Goal: Task Accomplishment & Management: Manage account settings

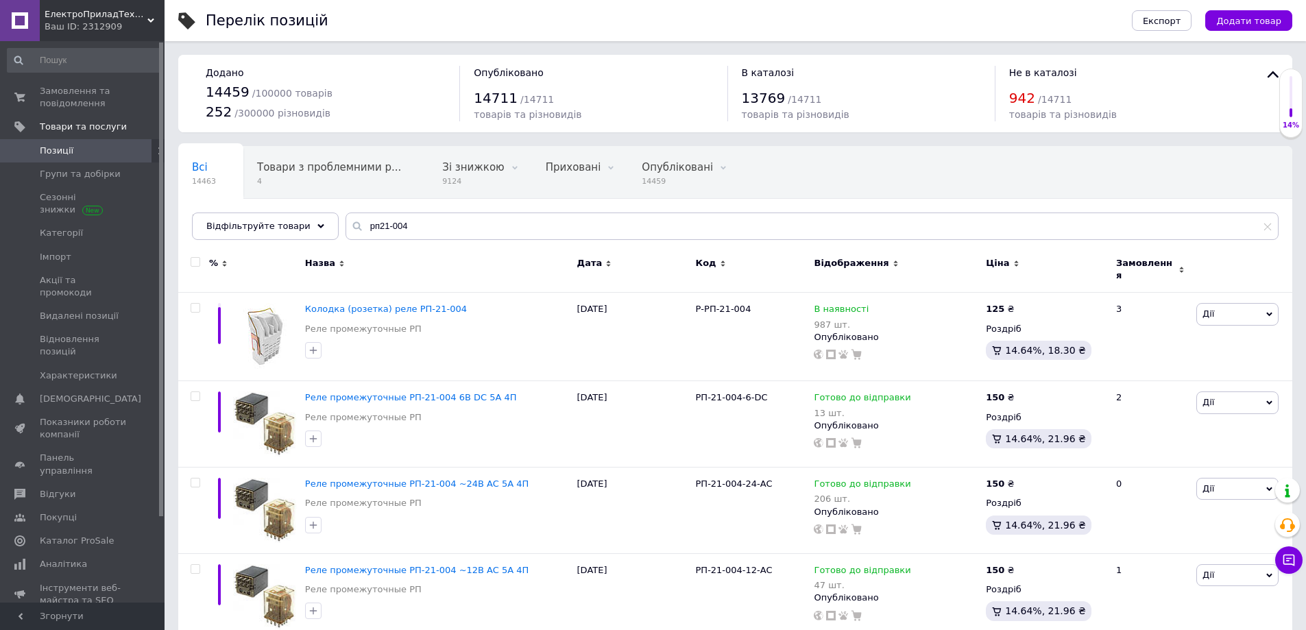
click at [107, 151] on span "Позиції" at bounding box center [83, 151] width 87 height 12
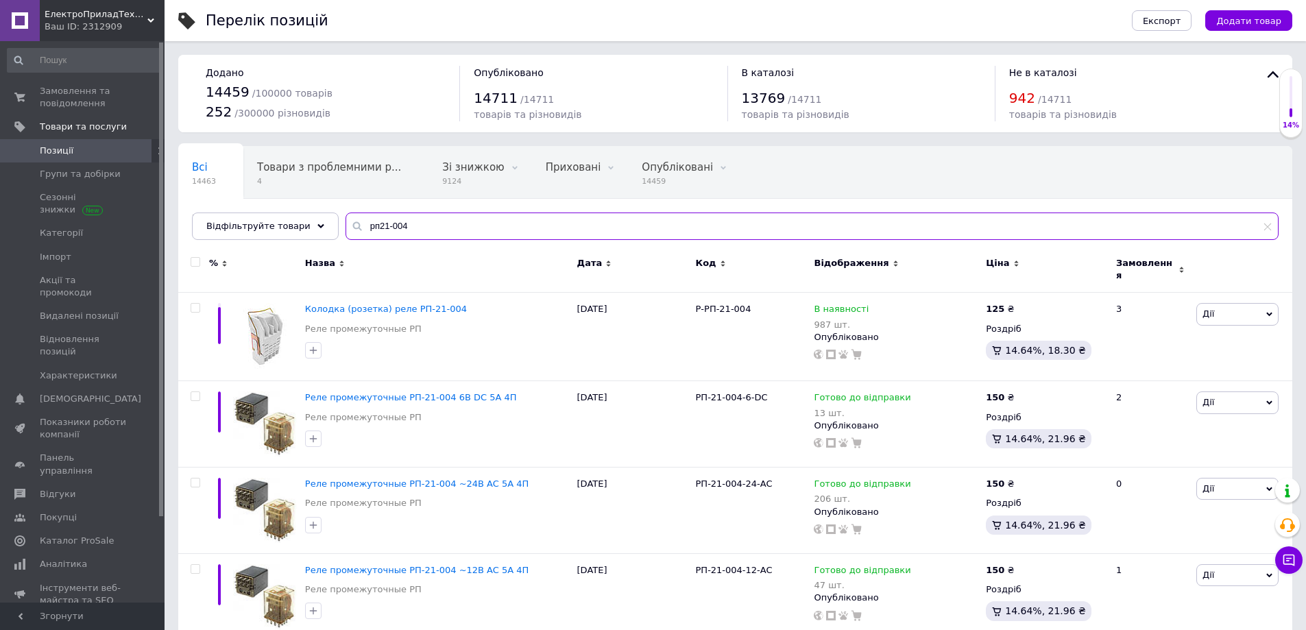
click at [429, 231] on input "рп21-004" at bounding box center [811, 225] width 933 height 27
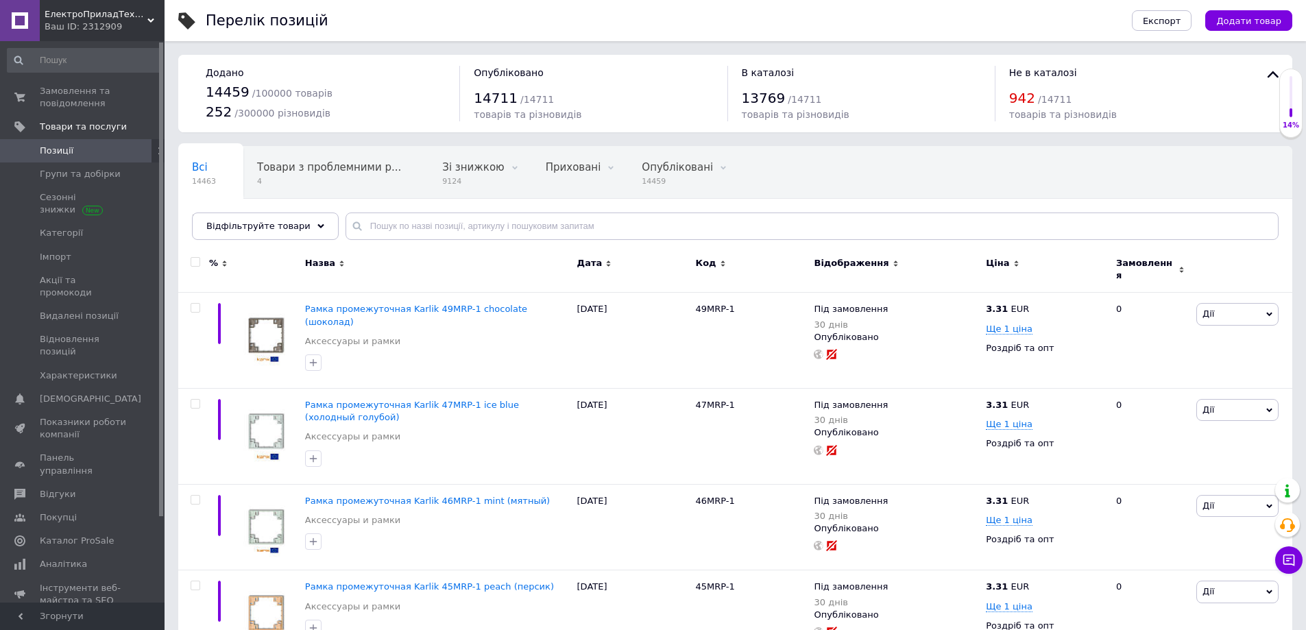
click at [241, 210] on div "Всі 14463 Товари з проблемними р... 4 Зі знижкою 9124 Видалити Редагувати Прихо…" at bounding box center [735, 199] width 1114 height 113
click at [246, 241] on div "Всі 14463 Товари з проблемними р... 4 Зі знижкою 9124 Видалити Редагувати Прихо…" at bounding box center [735, 199] width 1114 height 113
click at [241, 227] on span "Відфільтруйте товари" at bounding box center [258, 226] width 104 height 10
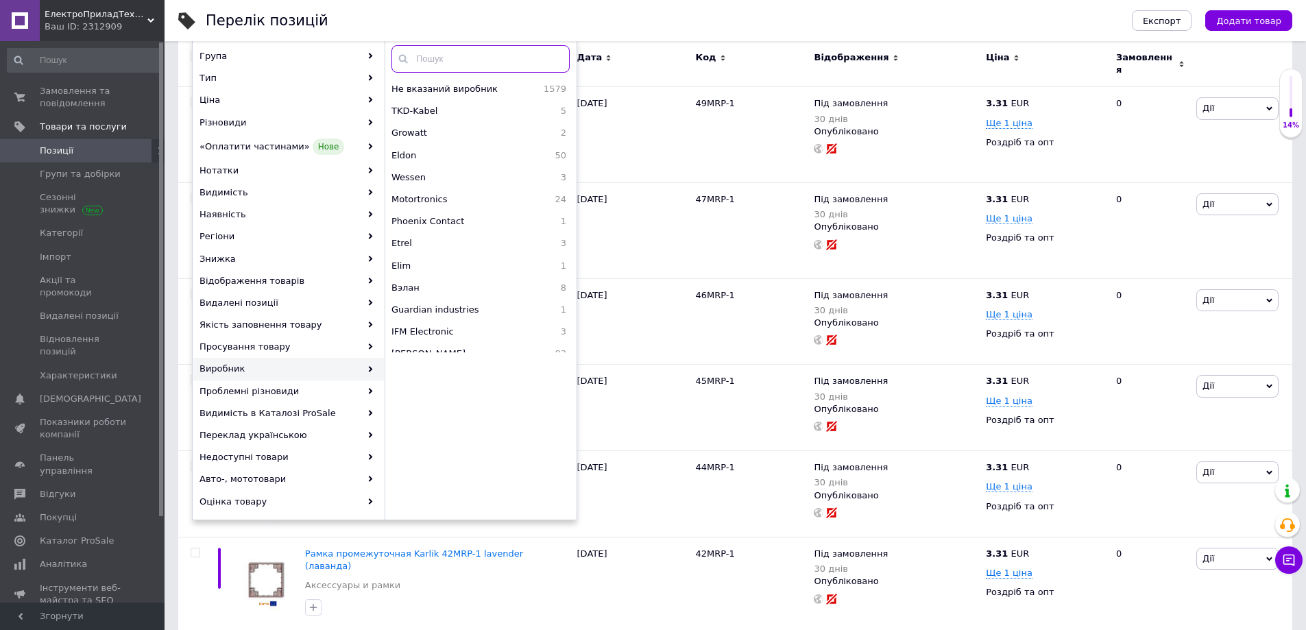
click at [456, 55] on input "text" at bounding box center [480, 58] width 178 height 27
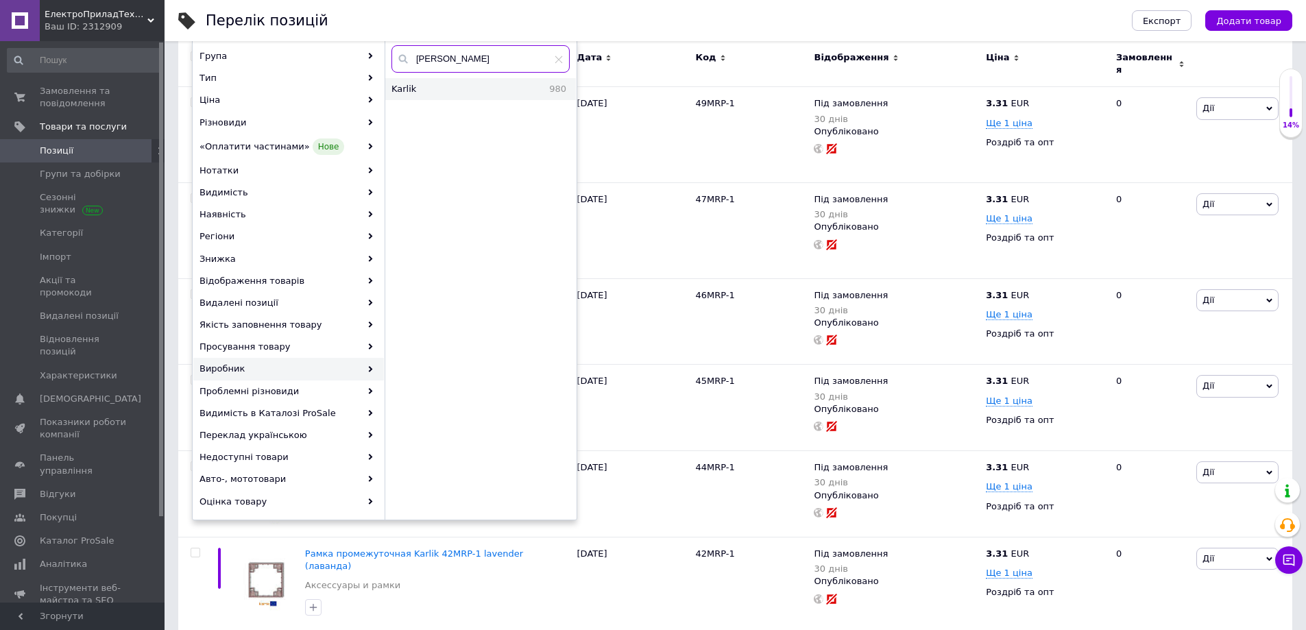
type input "[PERSON_NAME]"
click at [459, 80] on div "Karlik 980" at bounding box center [480, 89] width 191 height 22
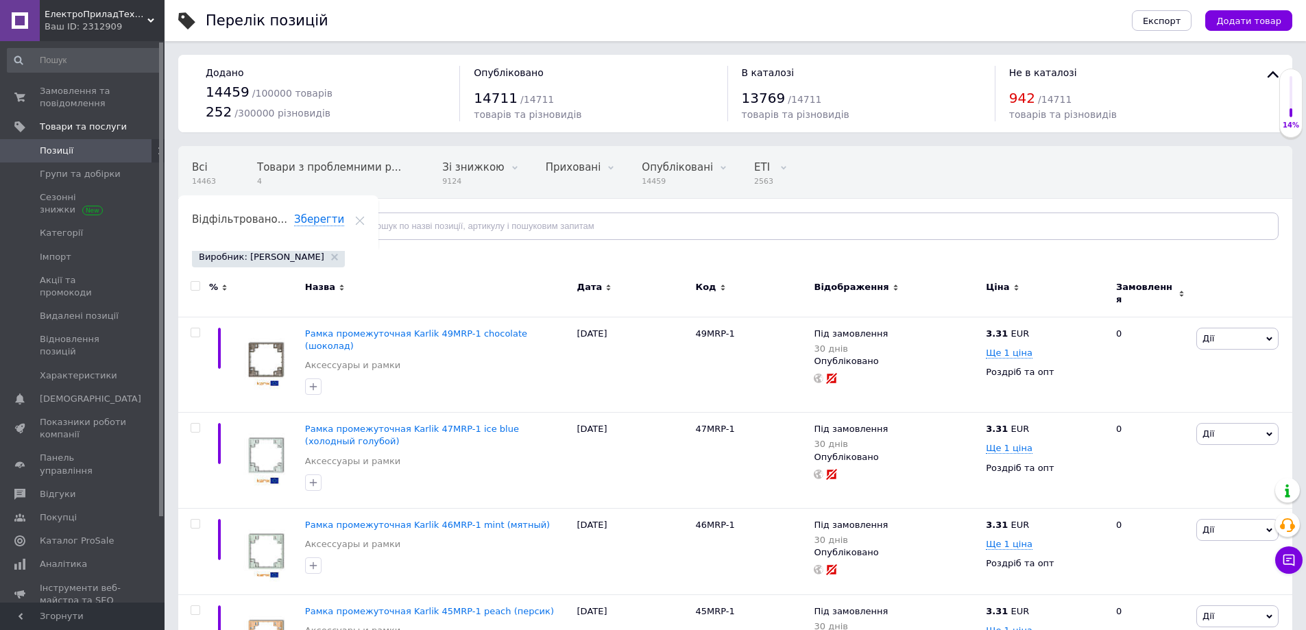
click at [275, 253] on div "Виробник: [PERSON_NAME]" at bounding box center [268, 257] width 153 height 21
click at [331, 256] on use at bounding box center [334, 257] width 7 height 7
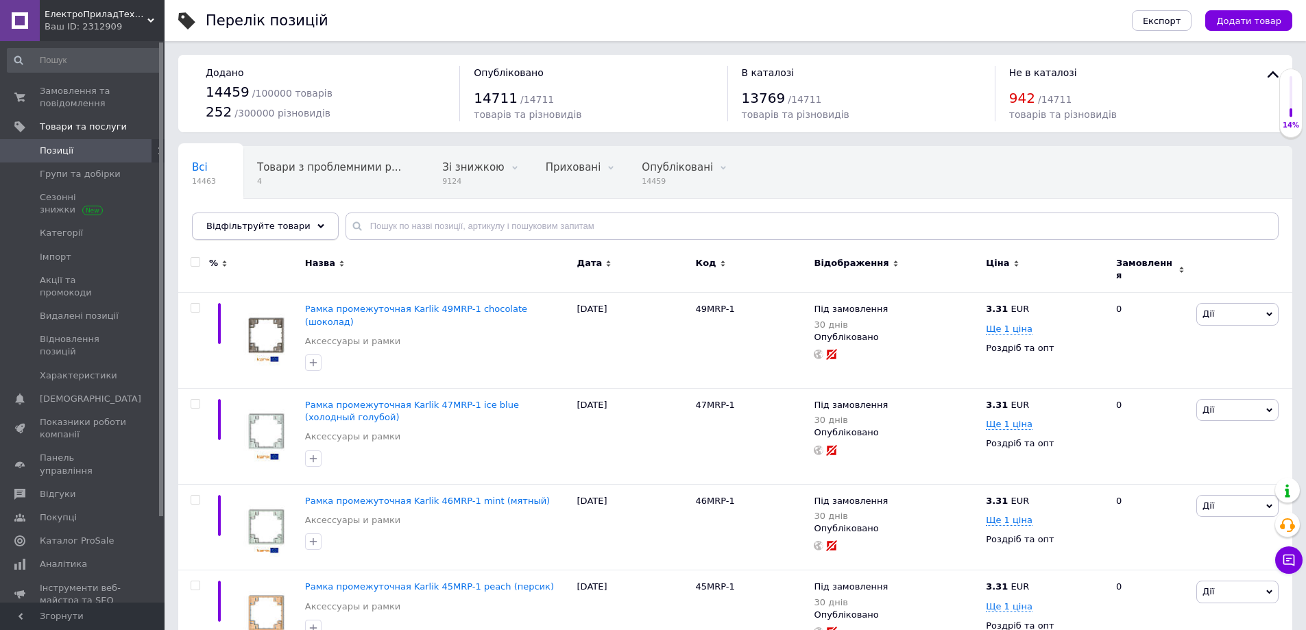
click at [260, 236] on div "Відфільтруйте товари" at bounding box center [265, 225] width 147 height 27
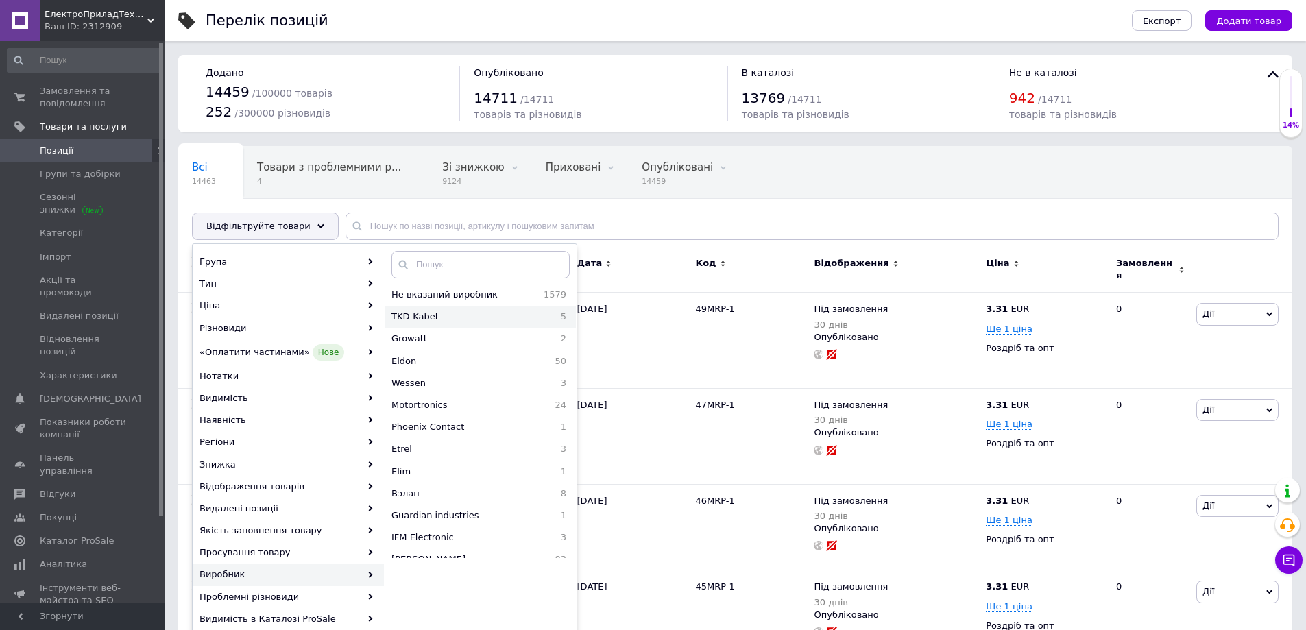
click at [457, 323] on span "TKD-Kabel" at bounding box center [460, 316] width 138 height 12
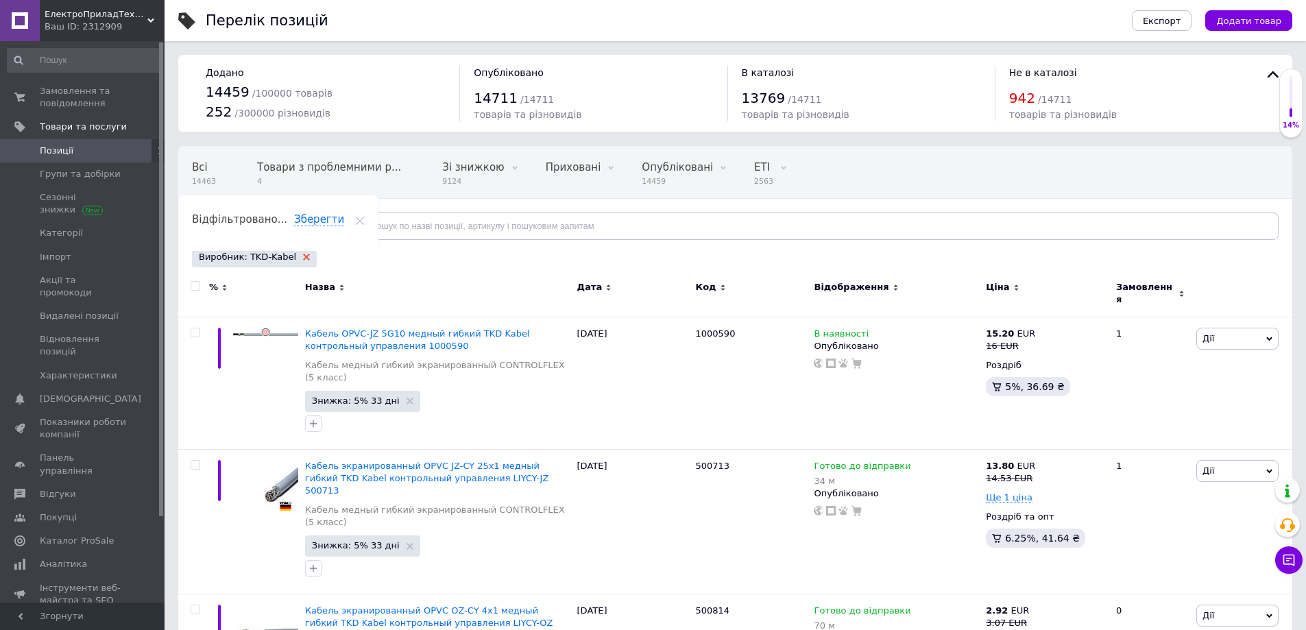
click at [303, 254] on use at bounding box center [306, 257] width 7 height 7
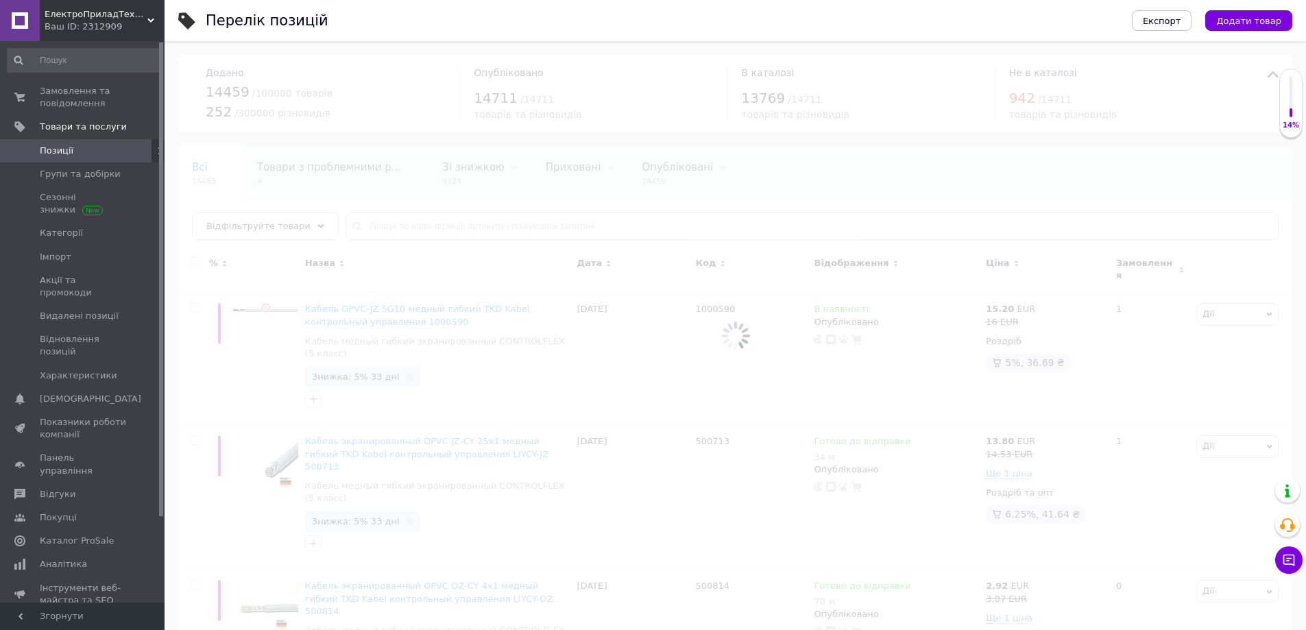
click at [282, 225] on div at bounding box center [734, 335] width 1141 height 589
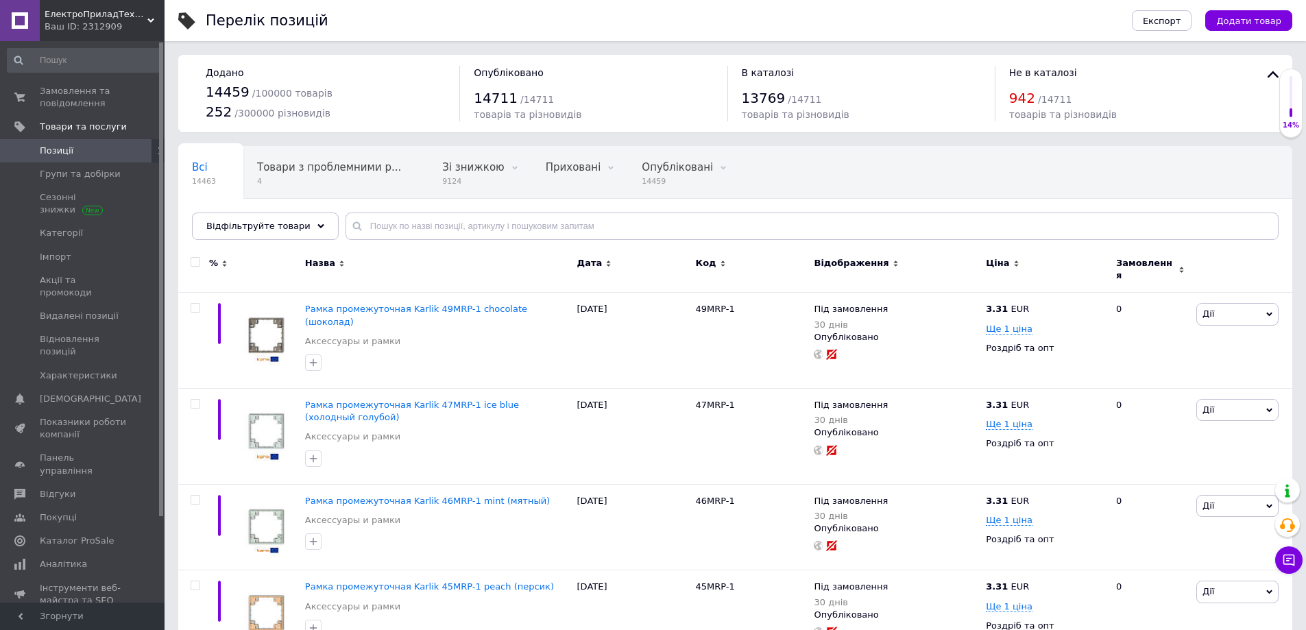
click at [282, 225] on span "Відфільтруйте товари" at bounding box center [258, 226] width 104 height 10
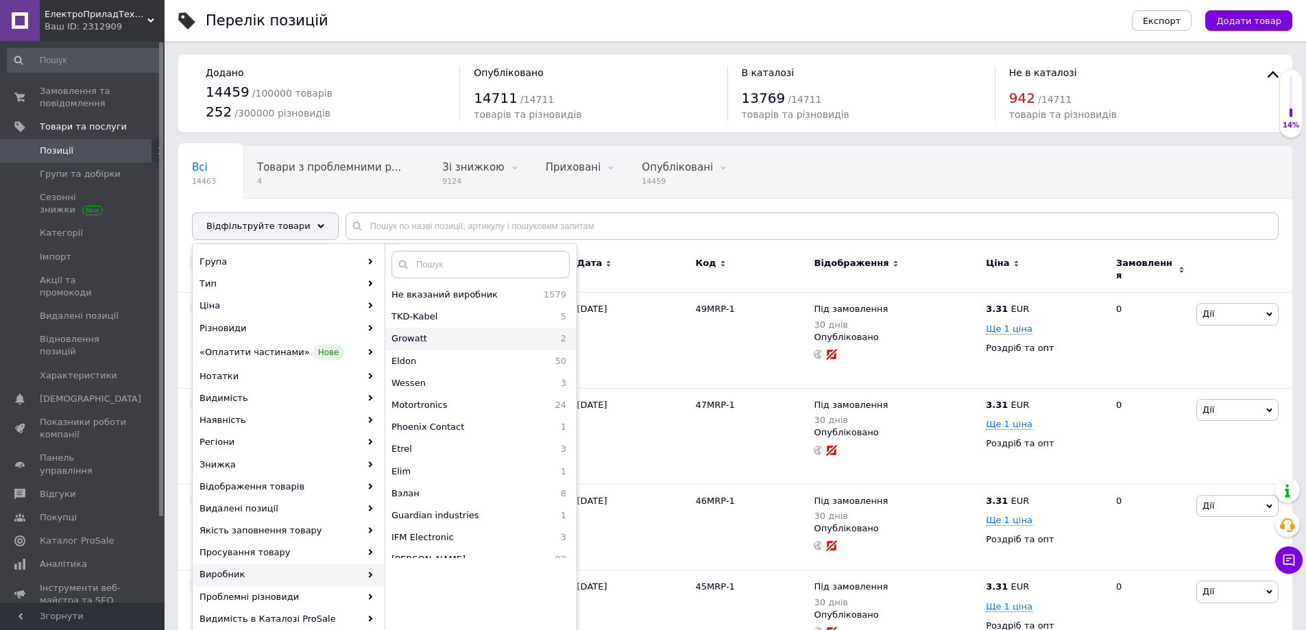
click at [450, 334] on span "Growatt" at bounding box center [456, 338] width 130 height 12
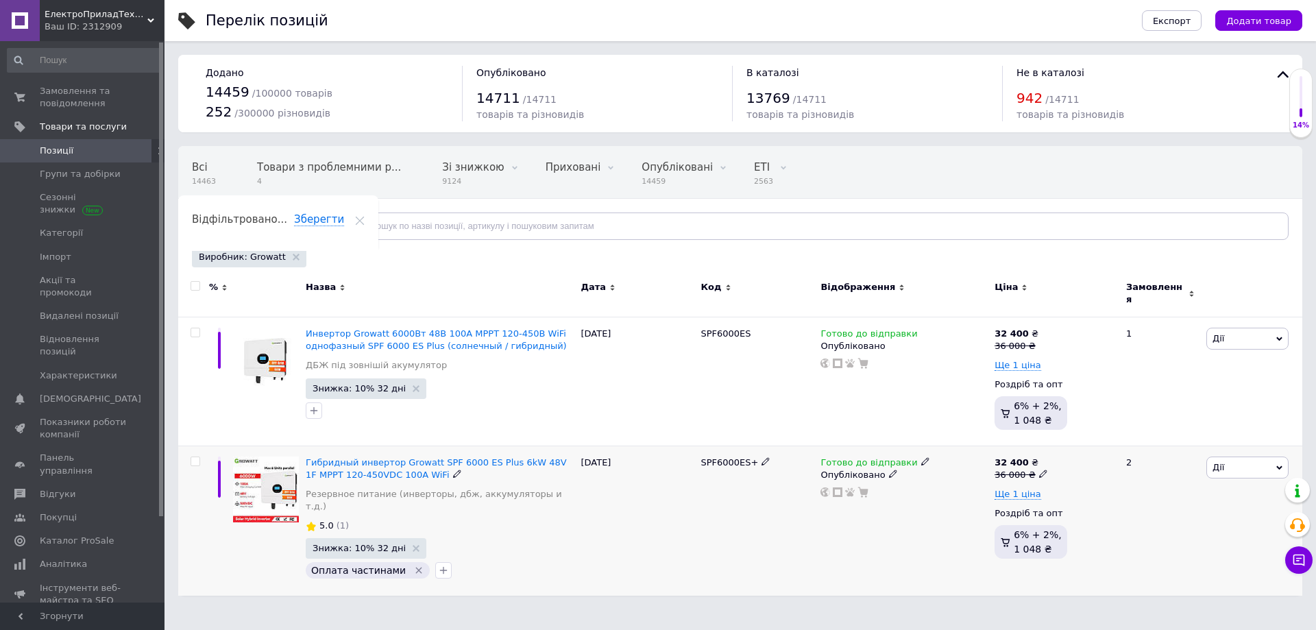
click at [413, 565] on icon "Видалити мітку" at bounding box center [418, 570] width 11 height 11
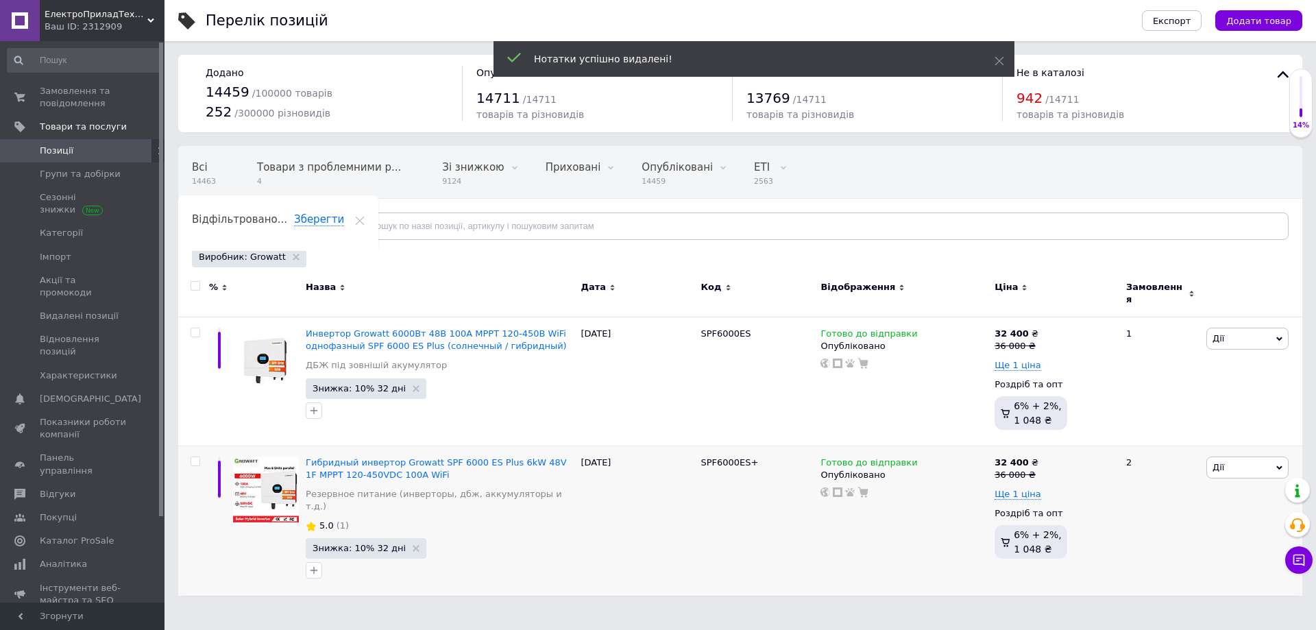
click at [191, 288] on input "checkbox" at bounding box center [195, 286] width 9 height 9
checkbox input "true"
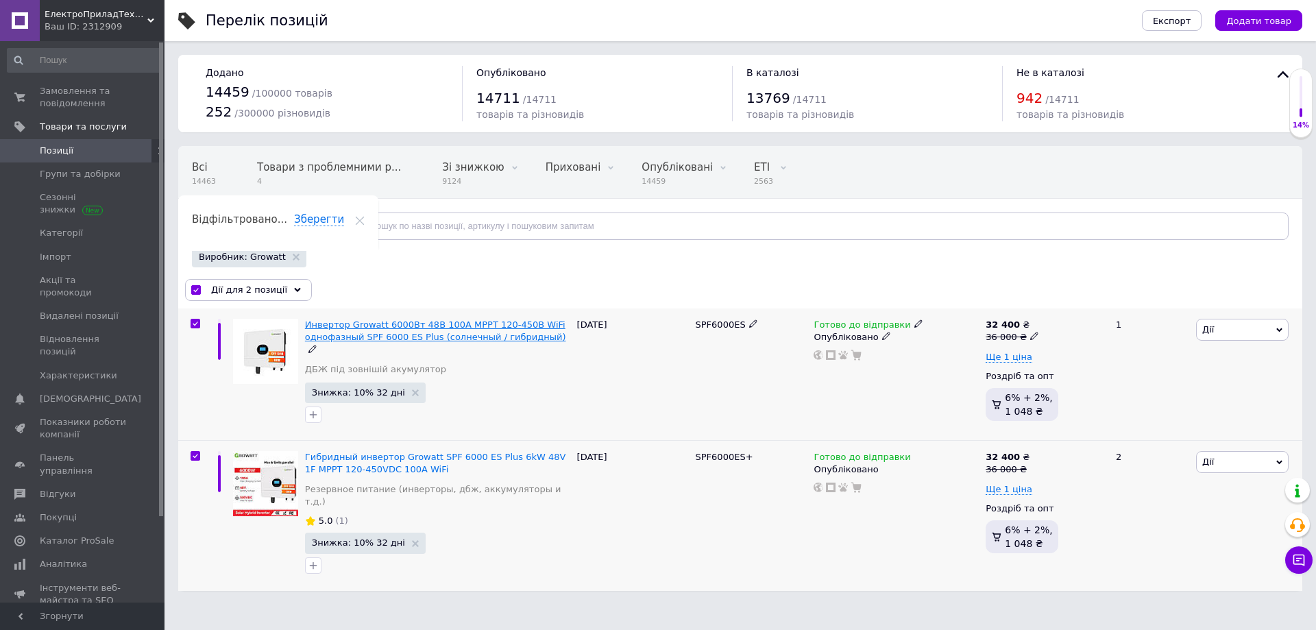
click at [338, 328] on span "Инвертор Growatt 6000Вт 48В 100А MPPT 120-450В WiFi однофазный SPF 6000 ES Plus…" at bounding box center [435, 330] width 261 height 23
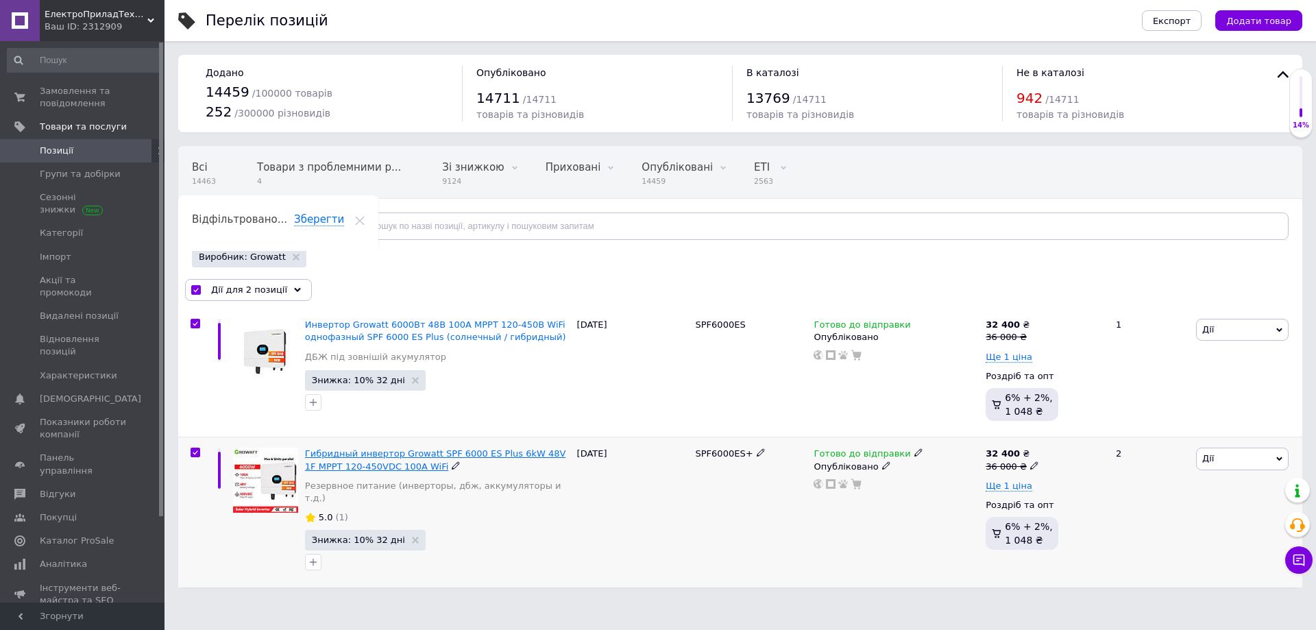
click at [343, 452] on span "Гибридный инвертор Growatt SPF 6000 ES Plus 6kW 48V 1F MPPT 120-450VDC 100А WiFi" at bounding box center [435, 459] width 261 height 23
click at [197, 294] on input "checkbox" at bounding box center [195, 290] width 9 height 9
checkbox input "false"
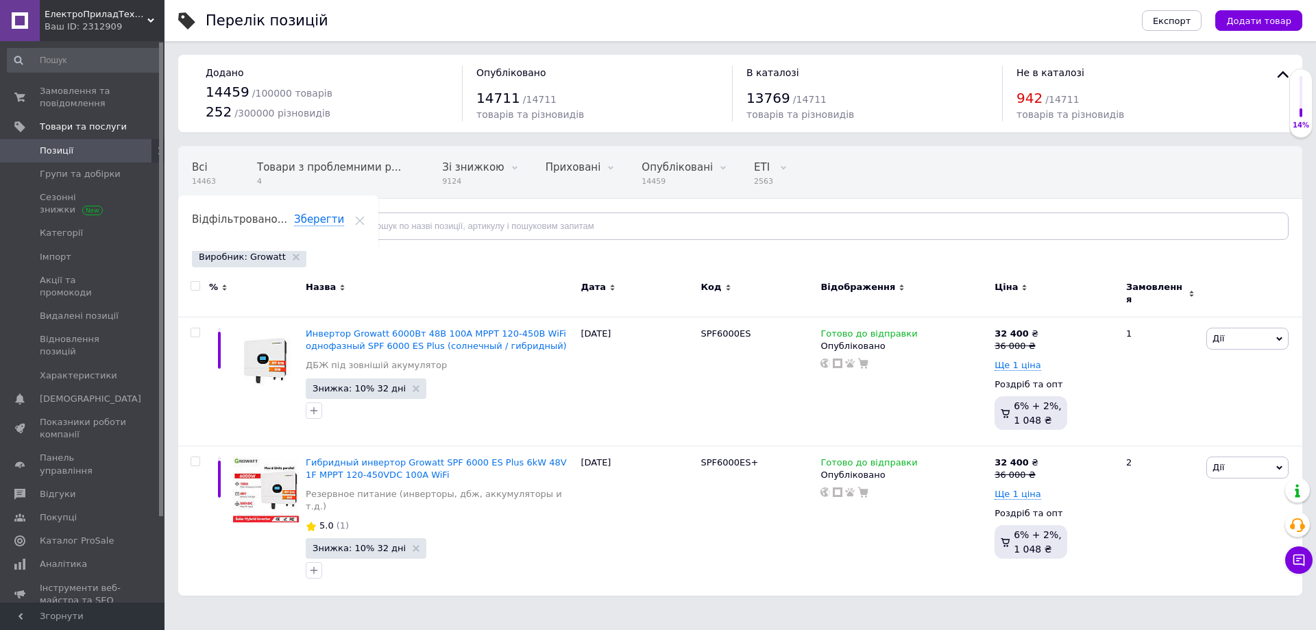
click at [283, 261] on div "Виробник: Growatt" at bounding box center [249, 257] width 114 height 21
click at [293, 259] on icon at bounding box center [296, 257] width 7 height 7
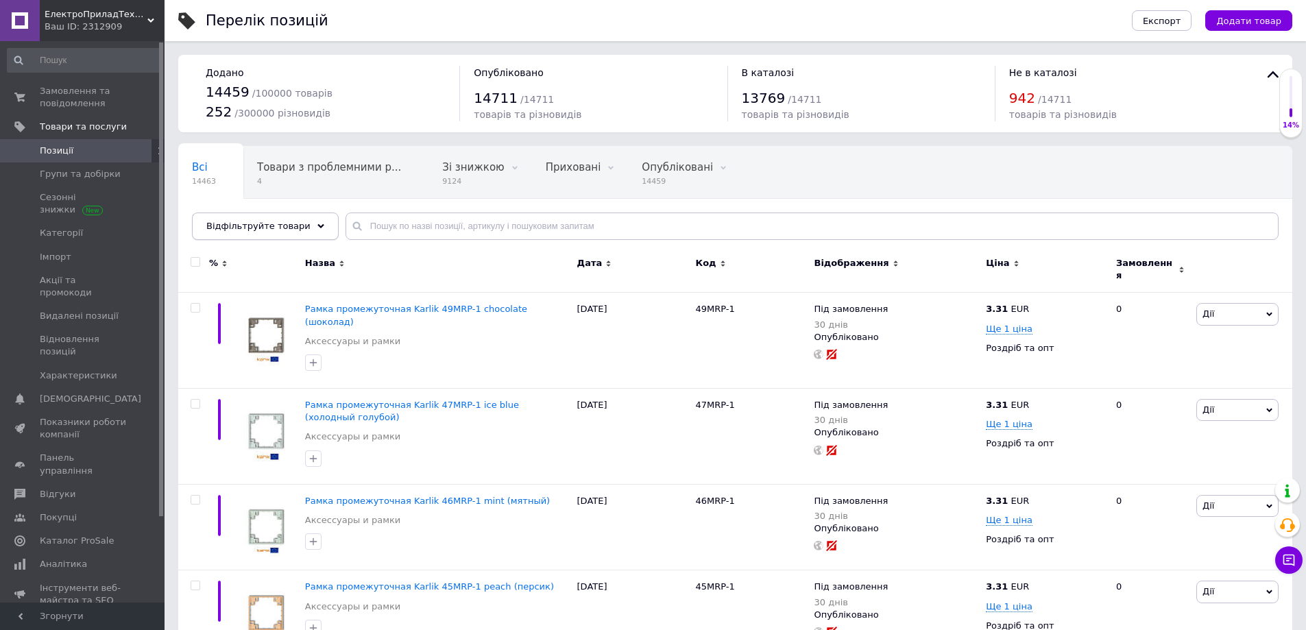
click at [241, 235] on div "Відфільтруйте товари" at bounding box center [265, 225] width 147 height 27
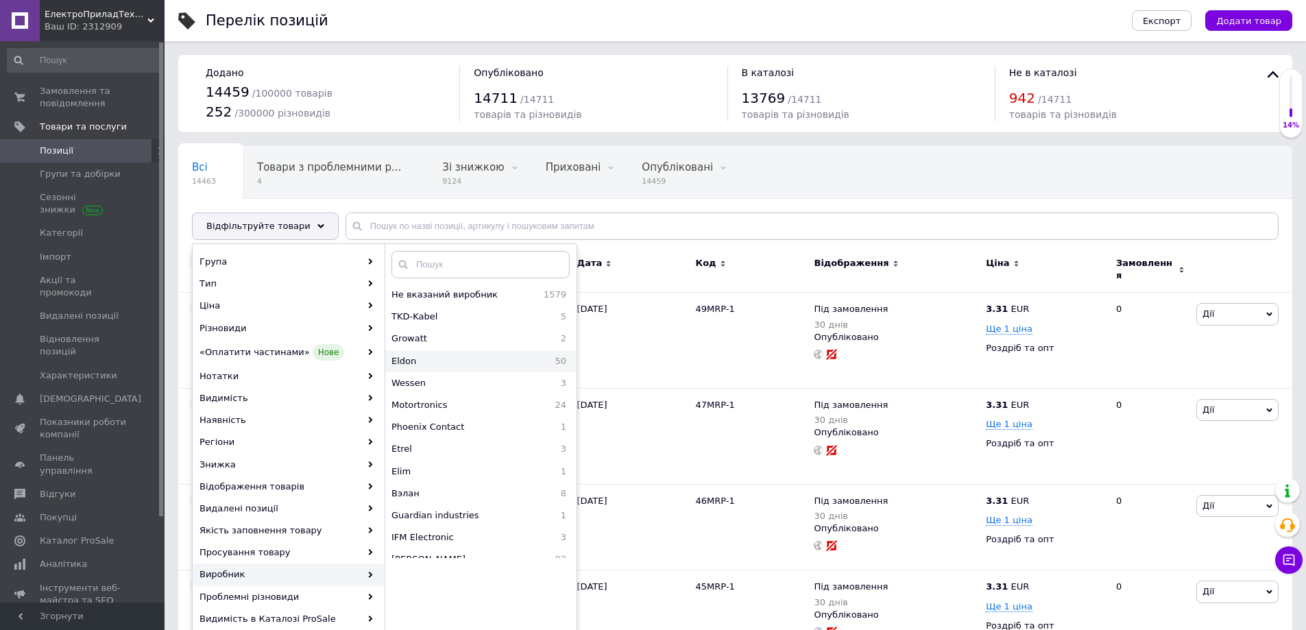
click at [430, 361] on span "Eldon" at bounding box center [441, 361] width 101 height 12
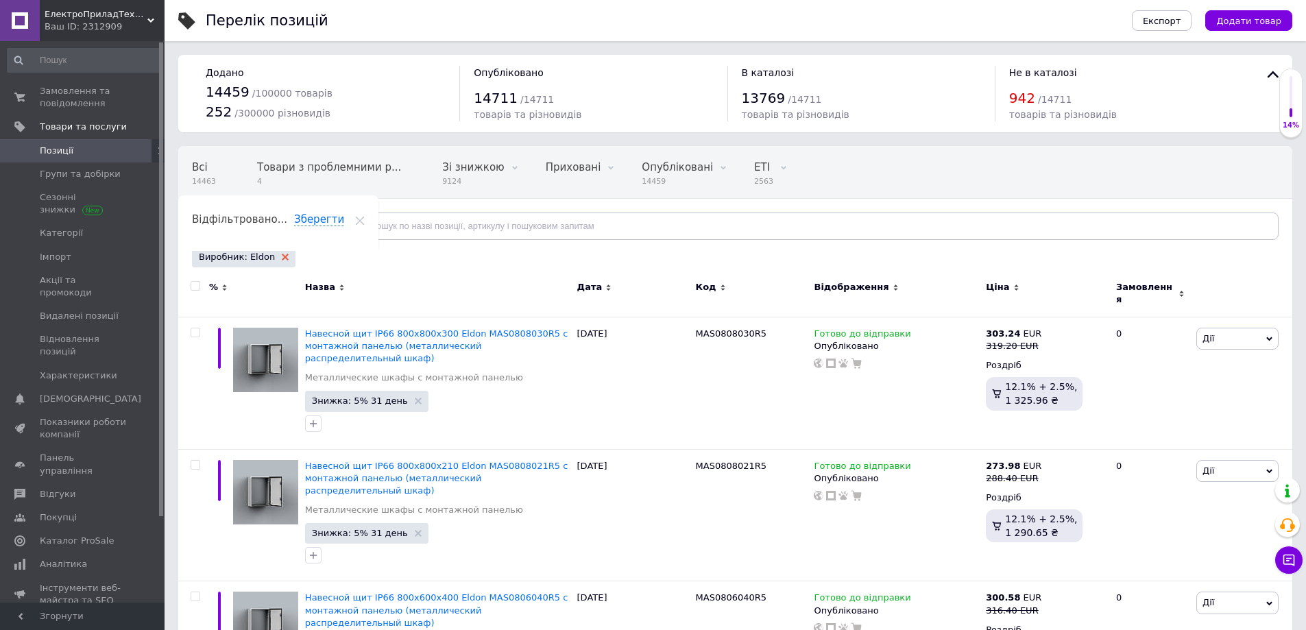
click at [282, 258] on icon at bounding box center [285, 257] width 7 height 7
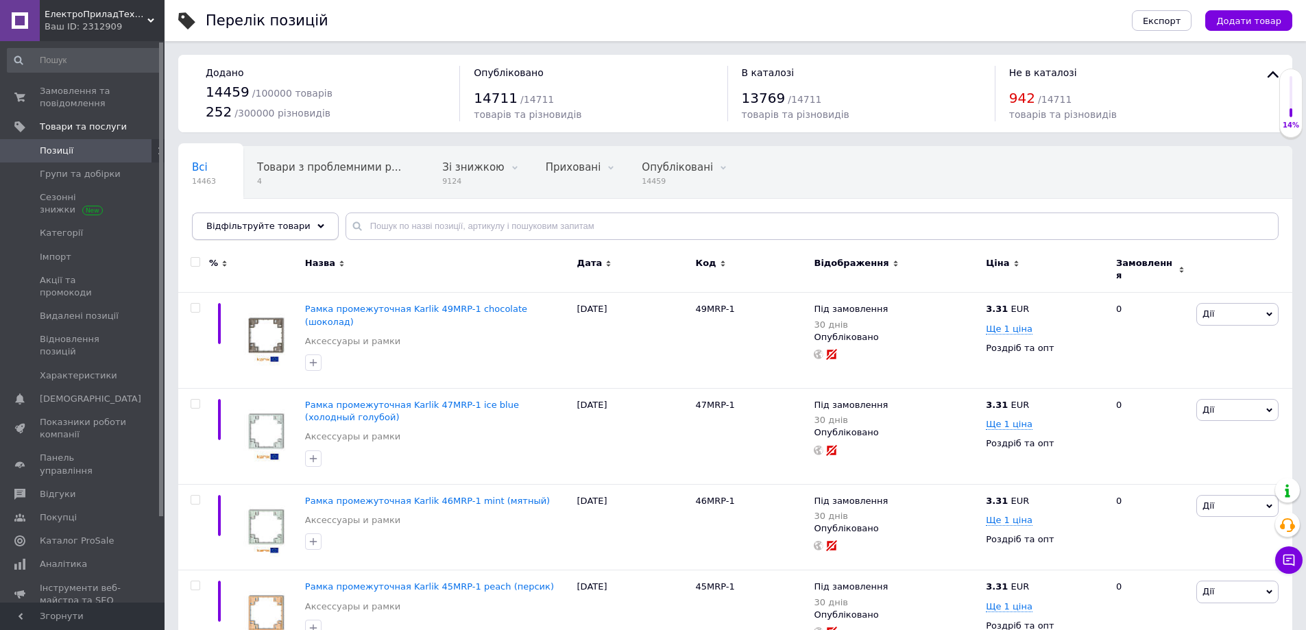
click at [295, 233] on div "Відфільтруйте товари" at bounding box center [265, 225] width 147 height 27
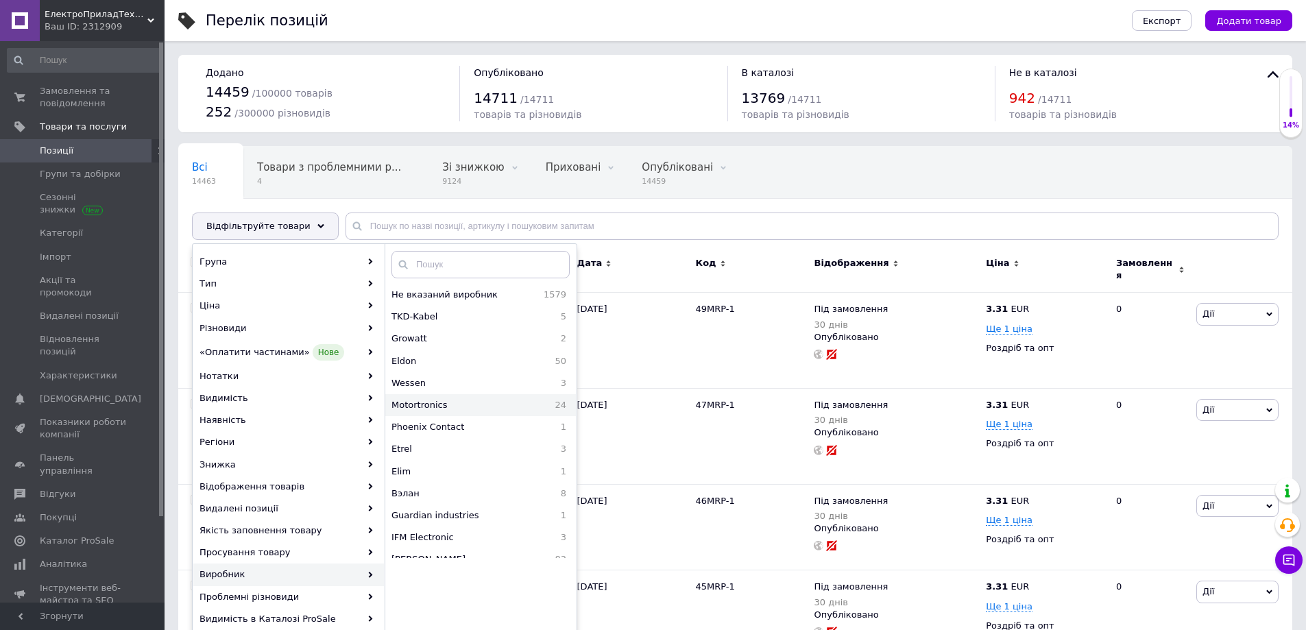
click at [460, 395] on div "Motortronics 24" at bounding box center [480, 405] width 191 height 22
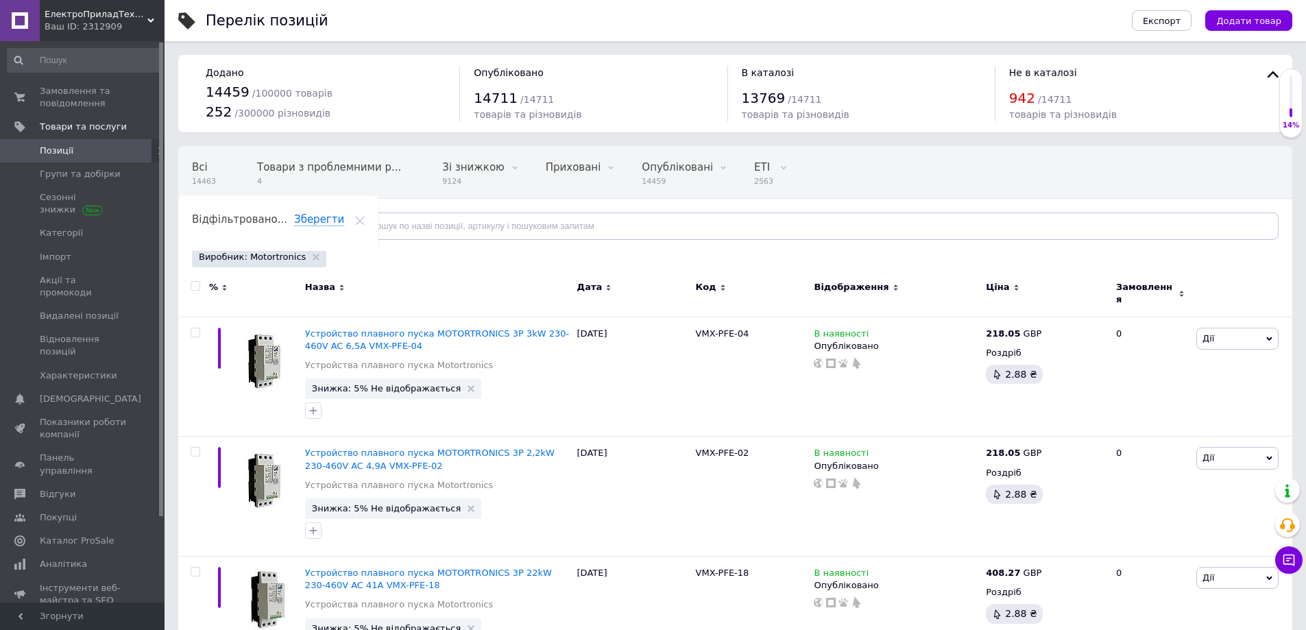
click at [193, 285] on input "checkbox" at bounding box center [195, 286] width 9 height 9
checkbox input "true"
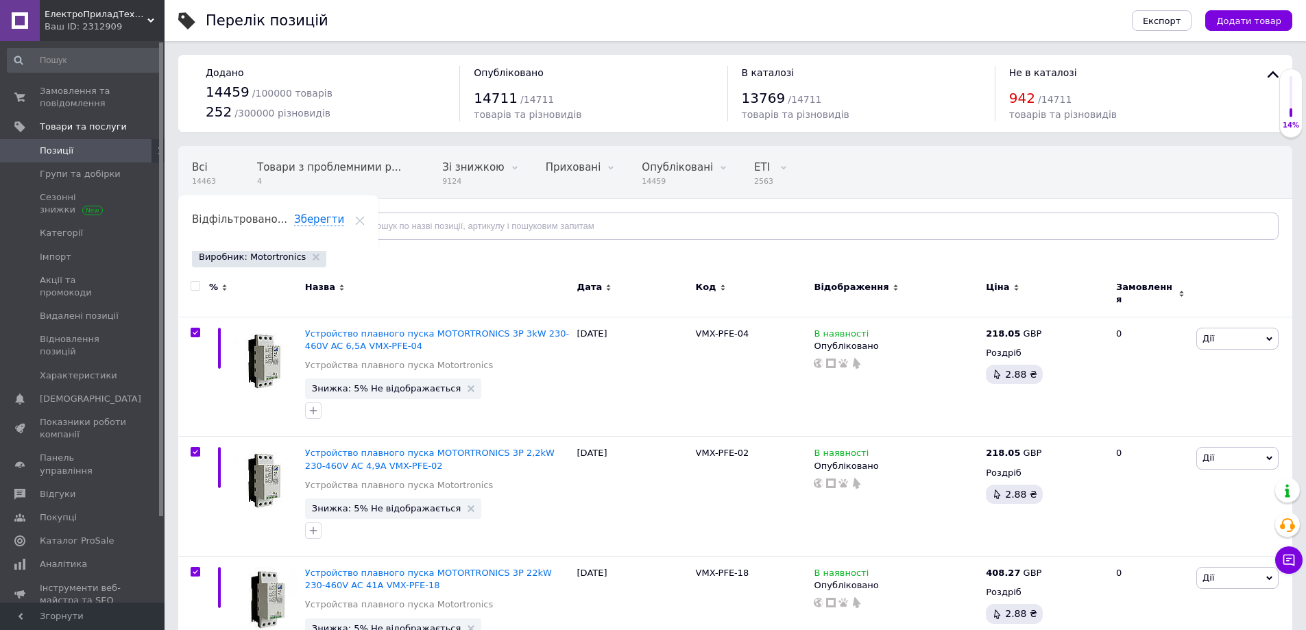
checkbox input "true"
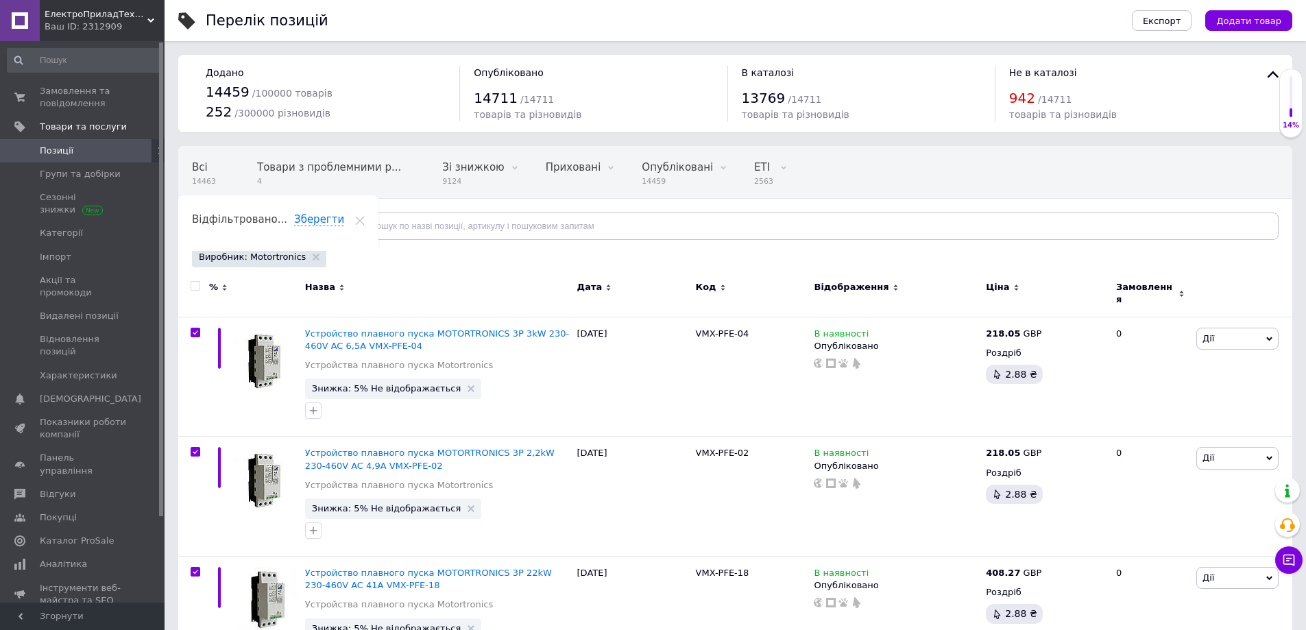
checkbox input "true"
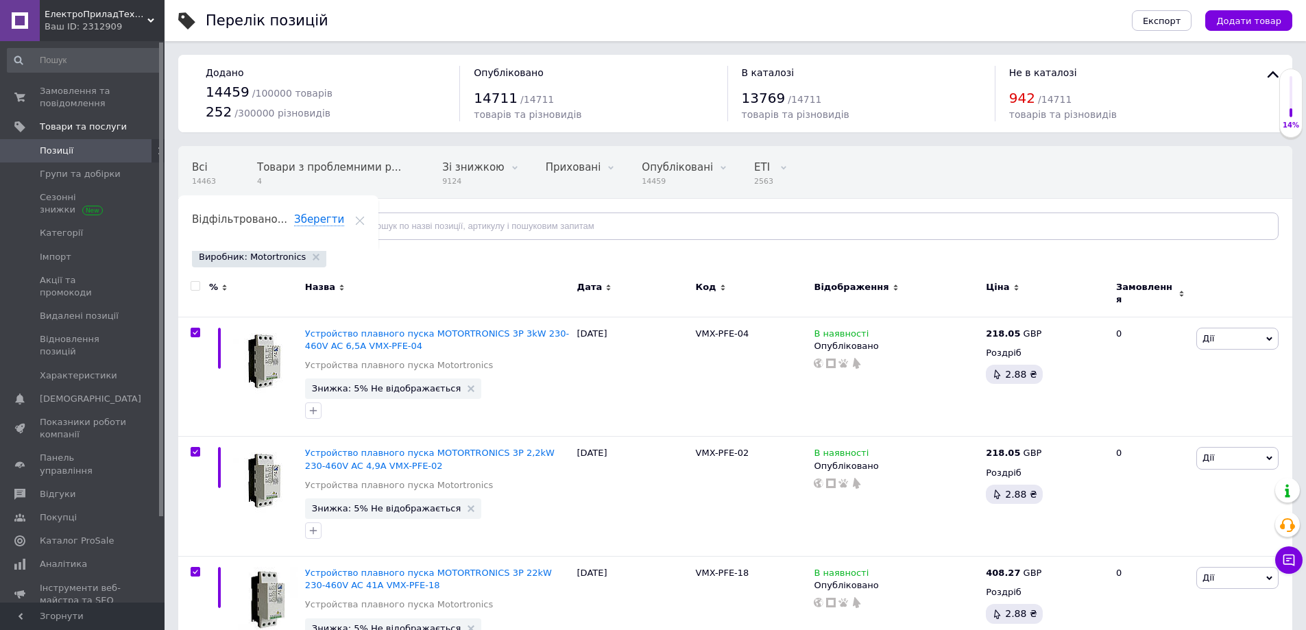
checkbox input "true"
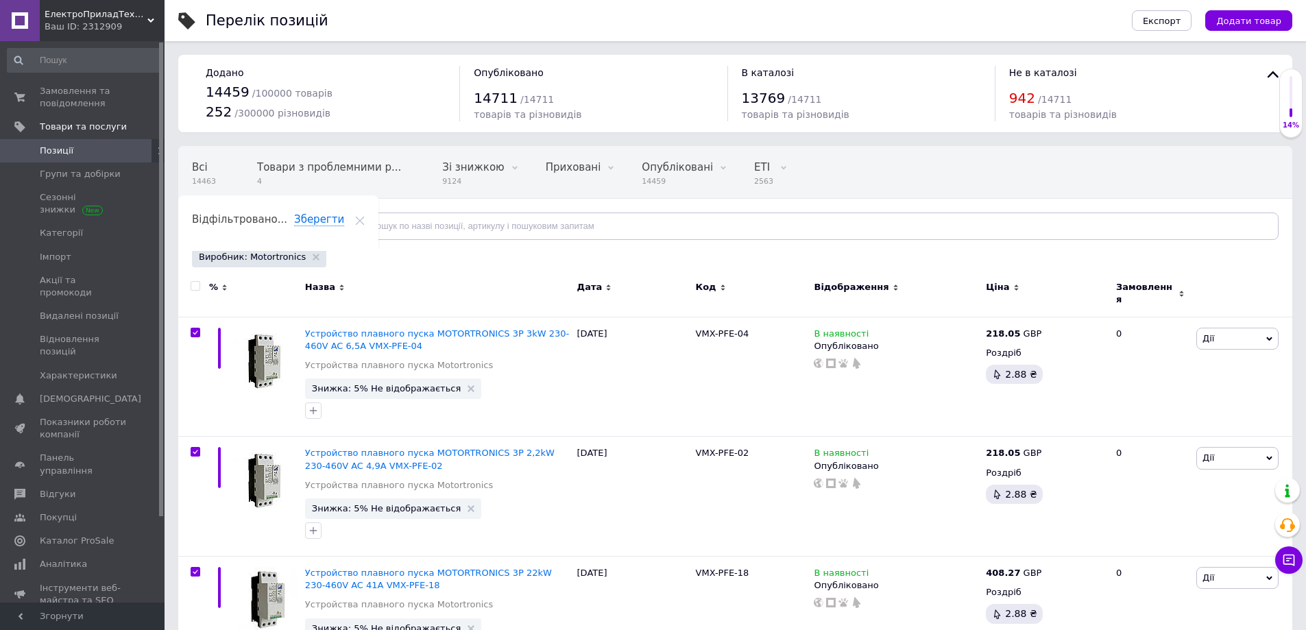
checkbox input "true"
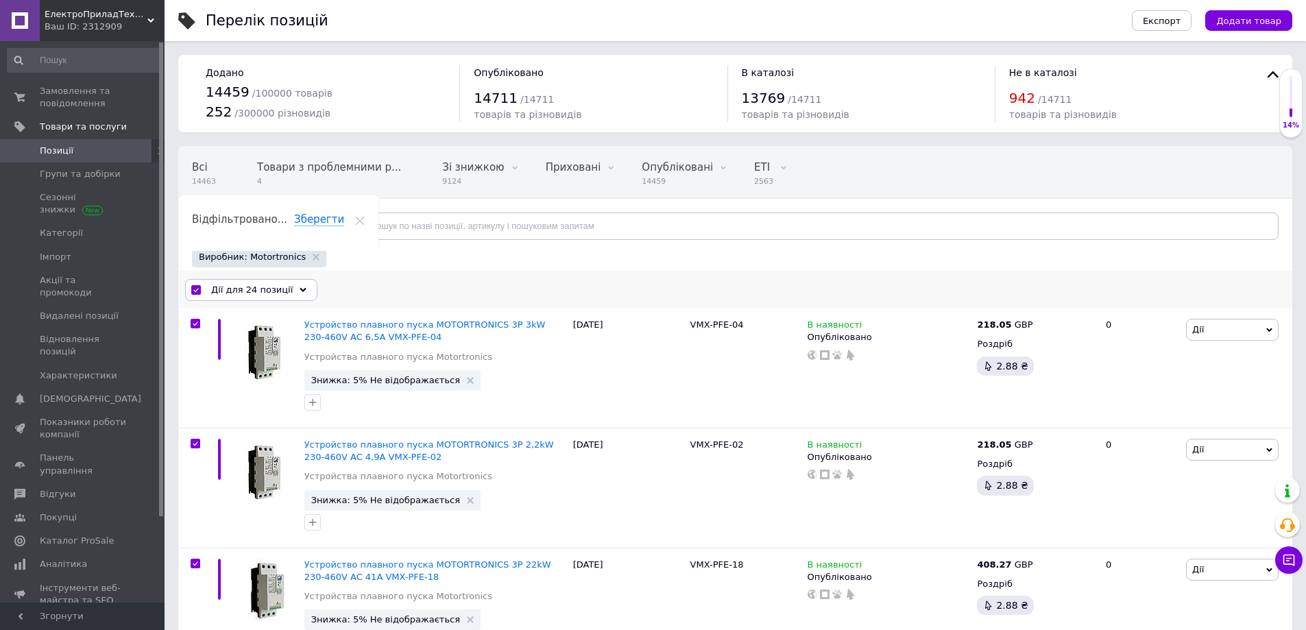
click at [239, 291] on span "Дії для 24 позиції" at bounding box center [252, 290] width 82 height 12
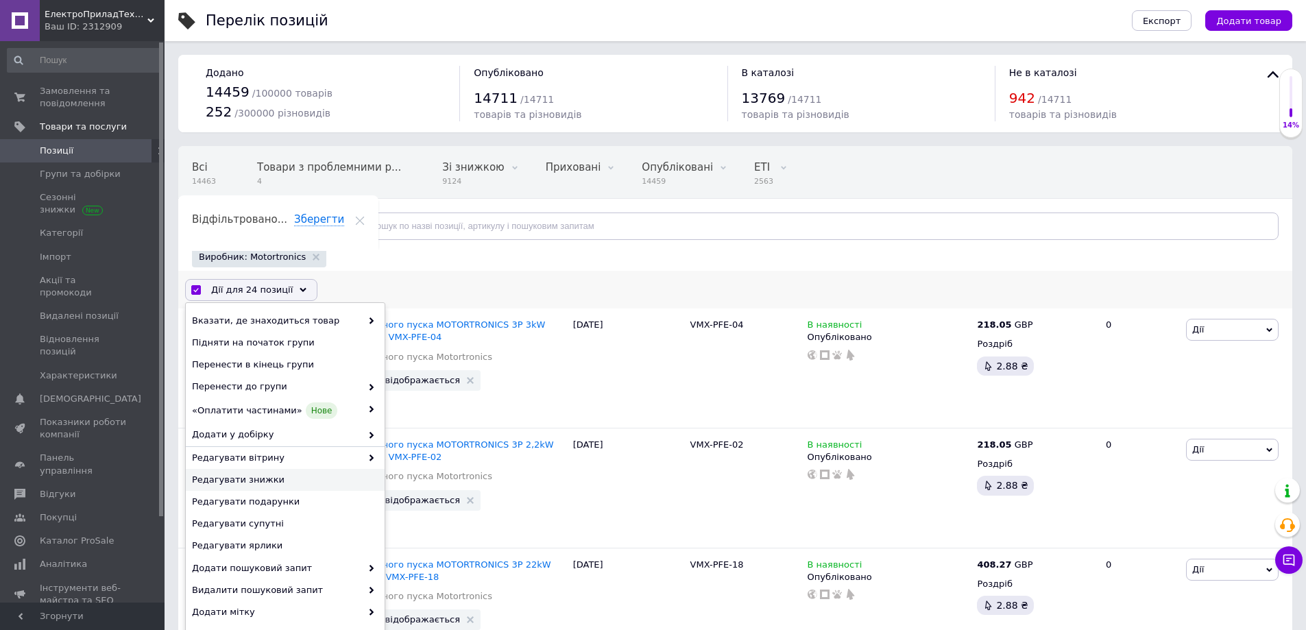
click at [254, 475] on span "Редагувати знижки" at bounding box center [283, 480] width 183 height 12
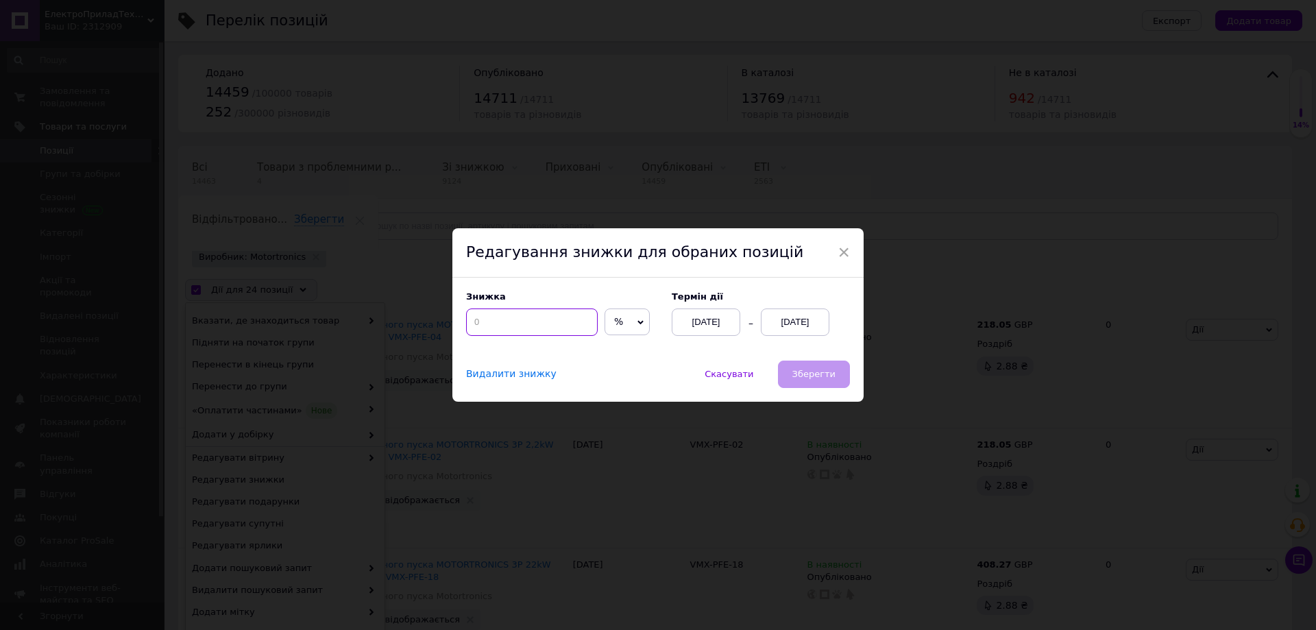
click at [515, 334] on input at bounding box center [532, 321] width 132 height 27
type input "5"
click at [774, 295] on label "Термін дії" at bounding box center [761, 296] width 178 height 10
click at [785, 307] on div "Термін дії [DATE] [DATE]" at bounding box center [754, 313] width 192 height 45
click at [788, 323] on div "[DATE]" at bounding box center [795, 321] width 69 height 27
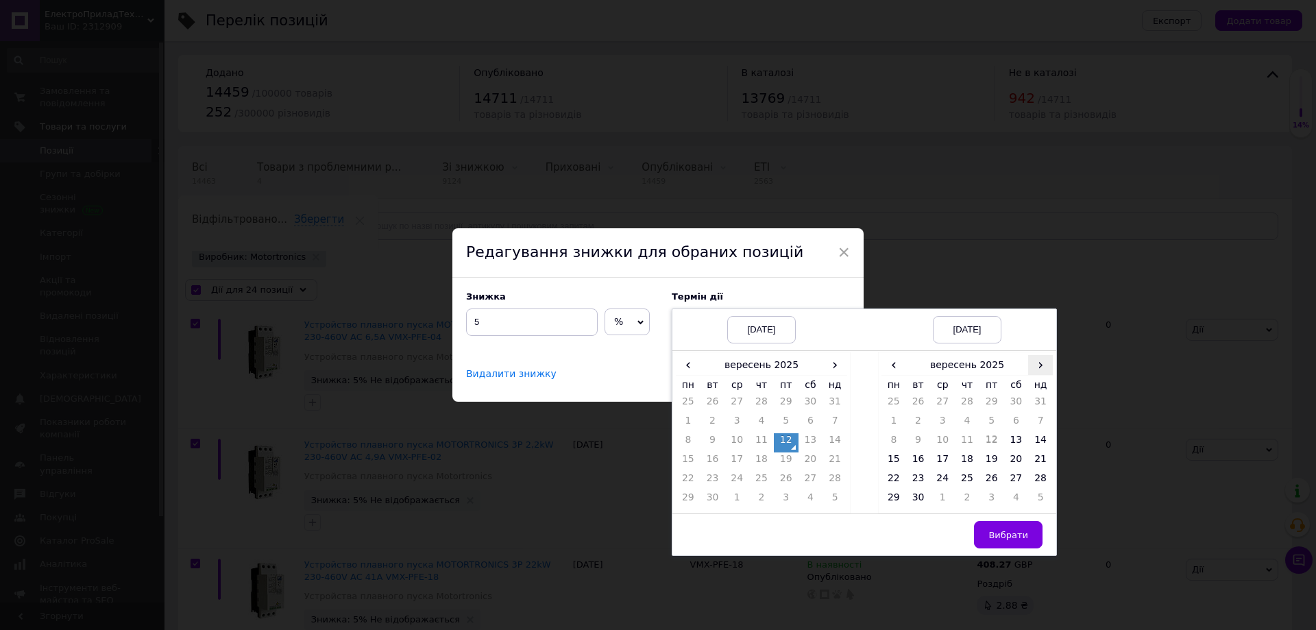
click at [1038, 375] on span "›" at bounding box center [1040, 365] width 25 height 20
click at [901, 492] on td "3" at bounding box center [893, 500] width 25 height 19
click at [892, 487] on td "27" at bounding box center [893, 481] width 25 height 19
click at [997, 530] on span "Вибрати" at bounding box center [1008, 535] width 40 height 10
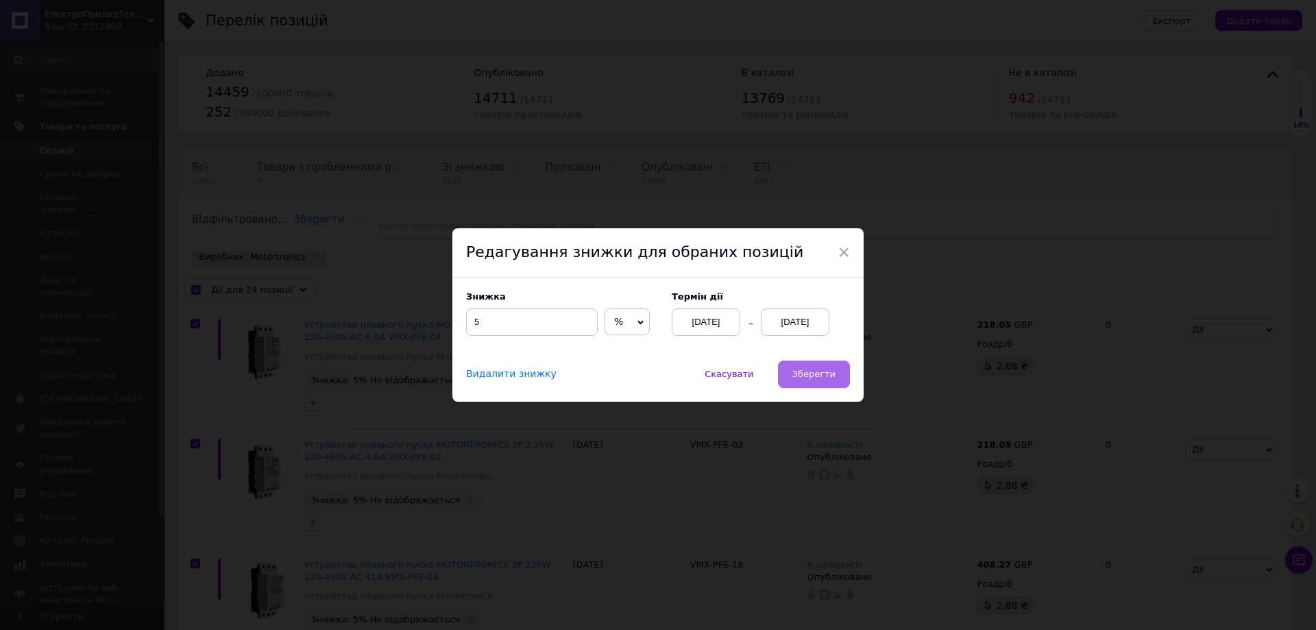
click at [808, 369] on span "Зберегти" at bounding box center [813, 374] width 43 height 10
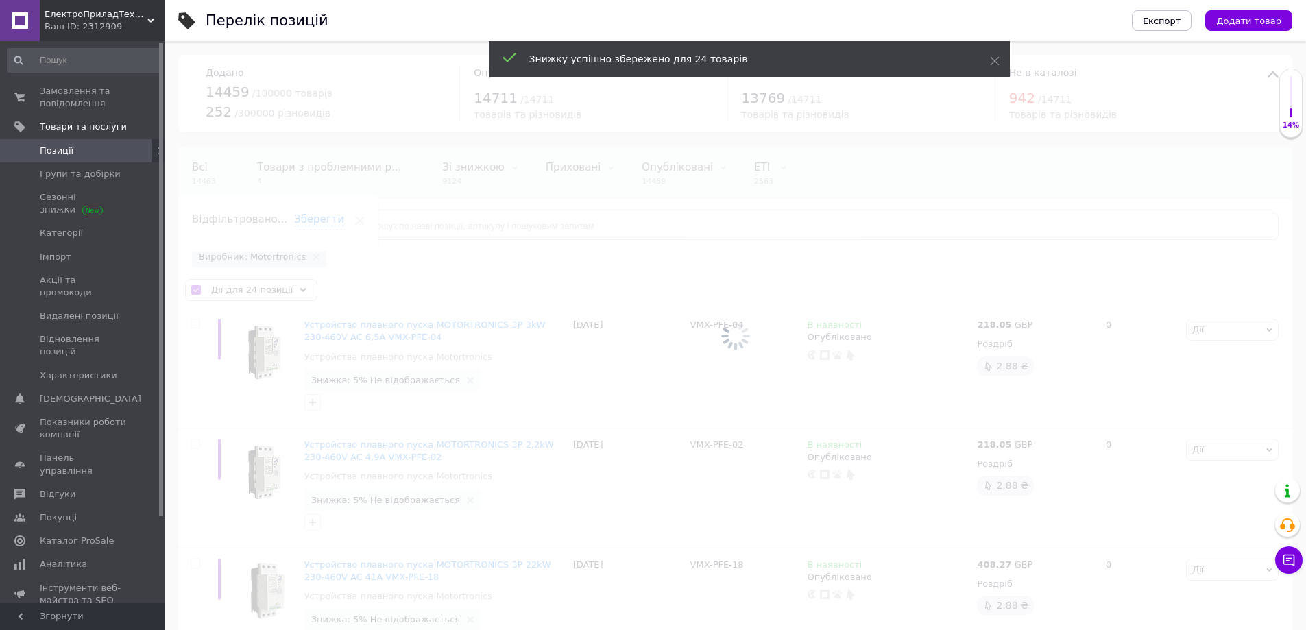
checkbox input "false"
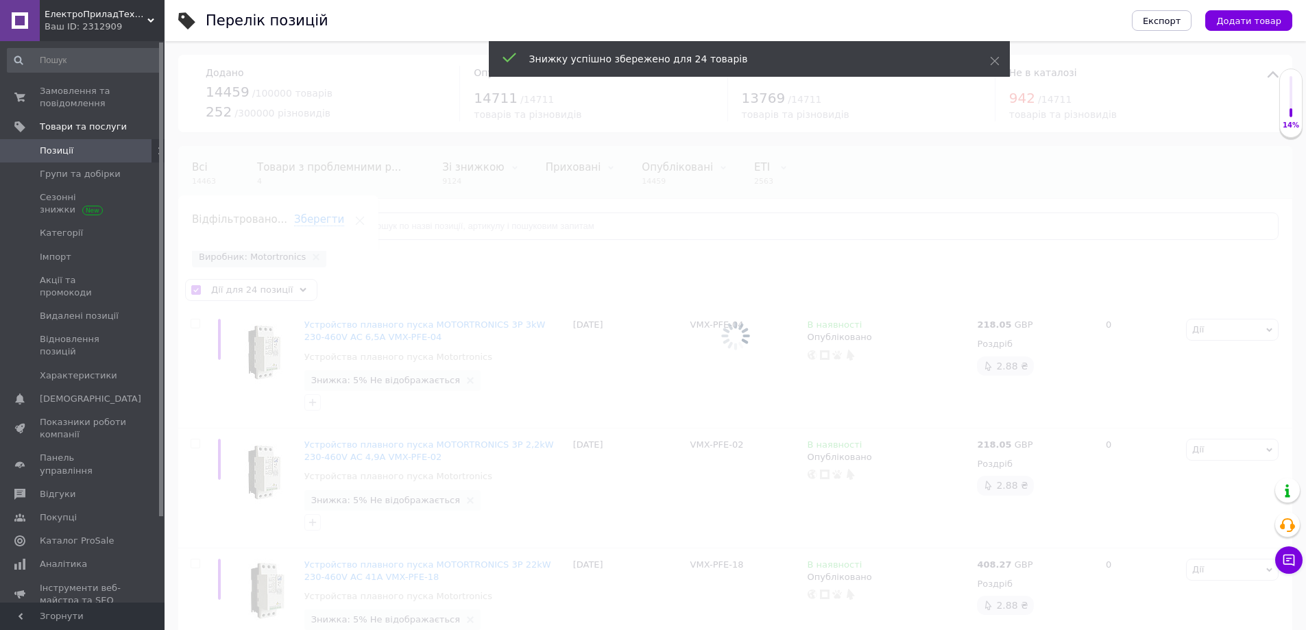
checkbox input "false"
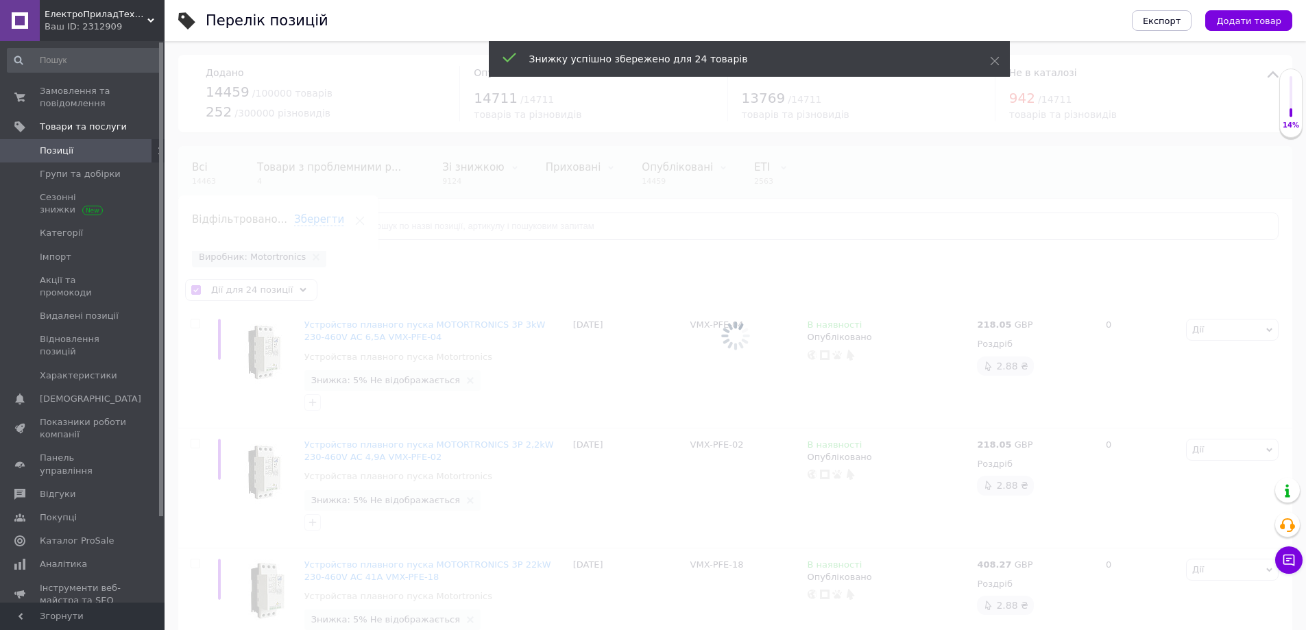
checkbox input "false"
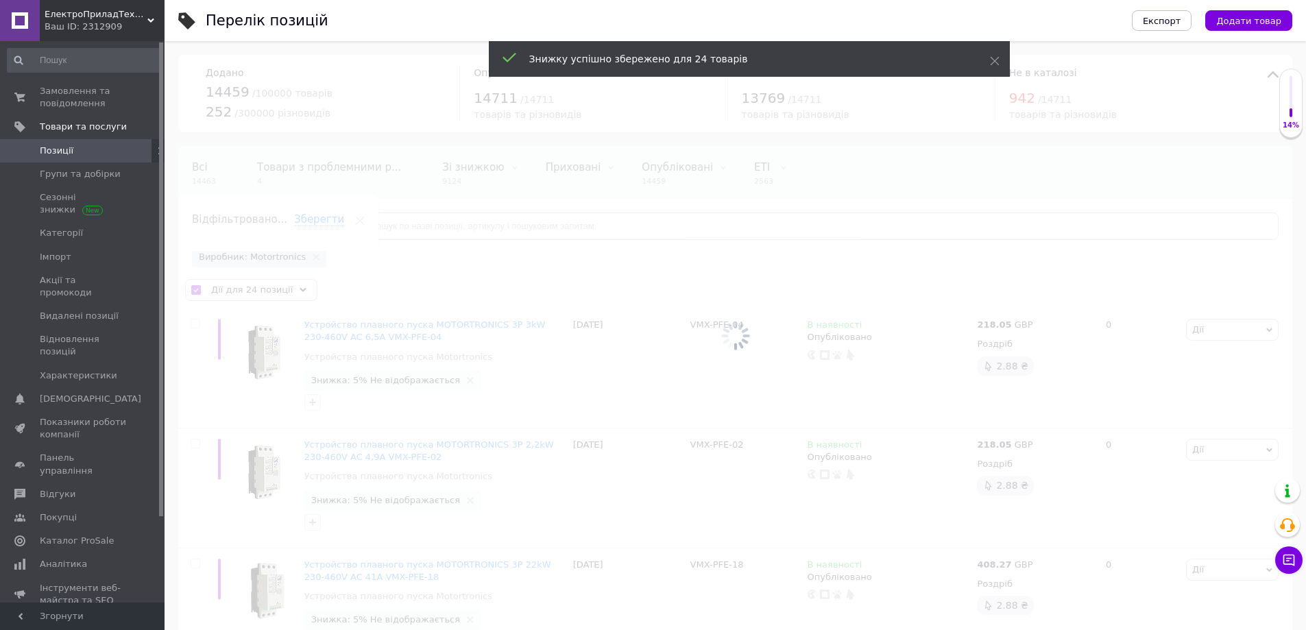
checkbox input "false"
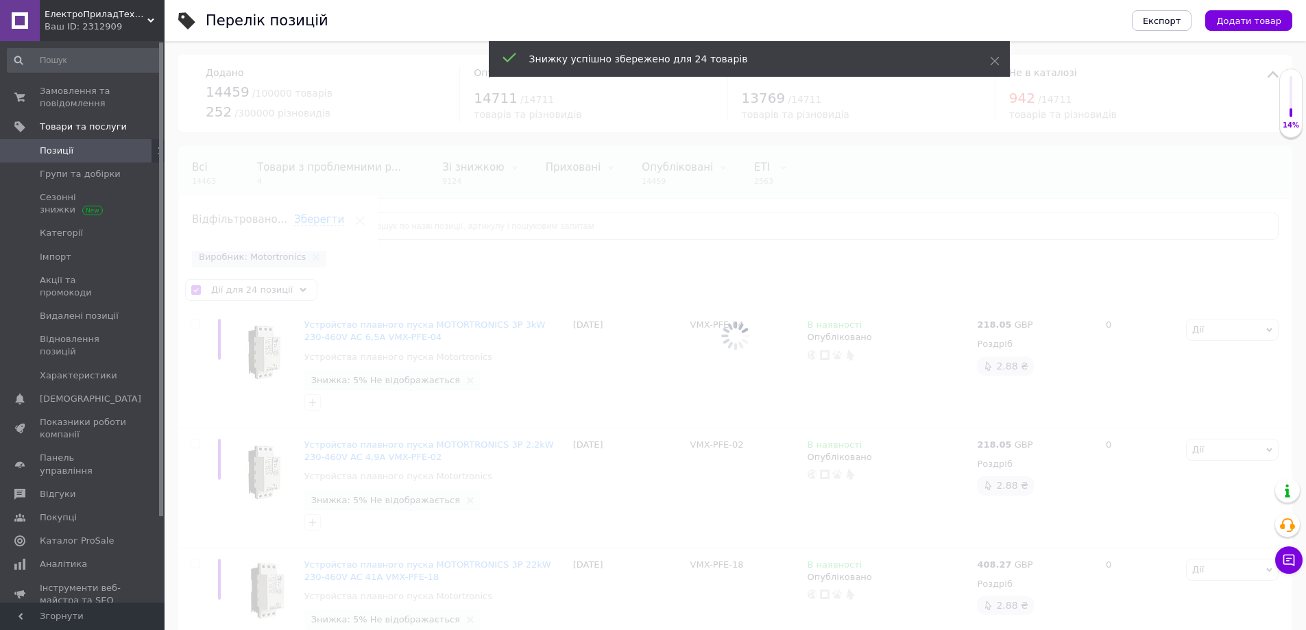
checkbox input "false"
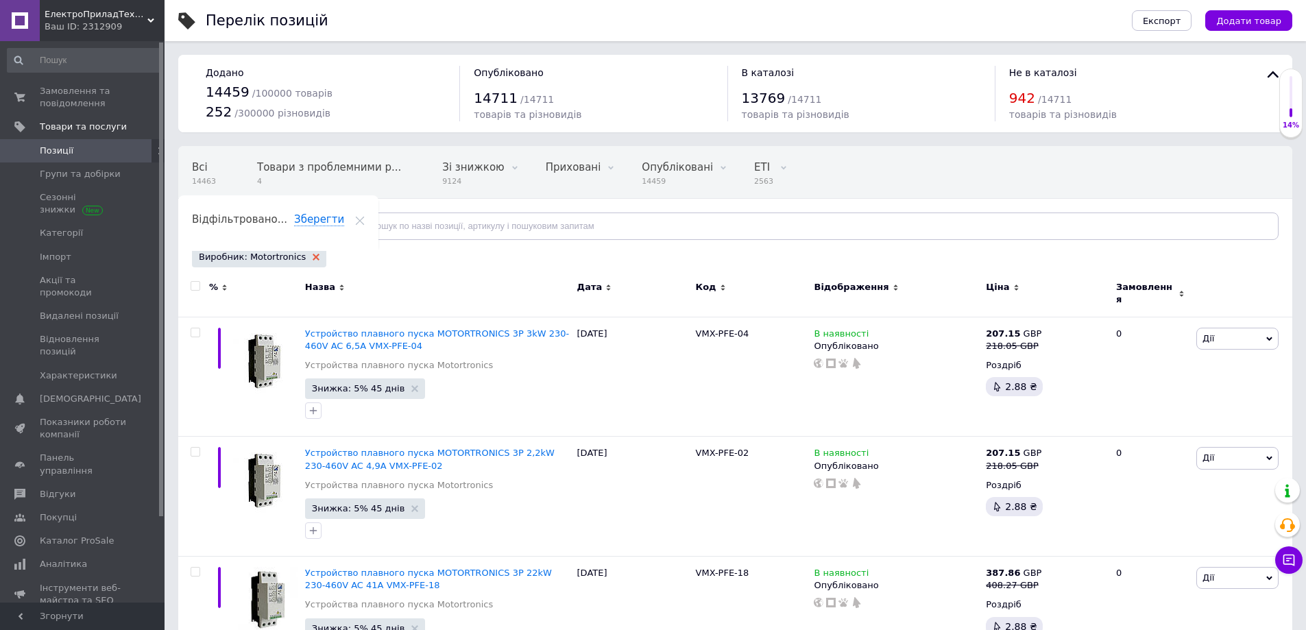
click at [313, 260] on use at bounding box center [316, 257] width 7 height 7
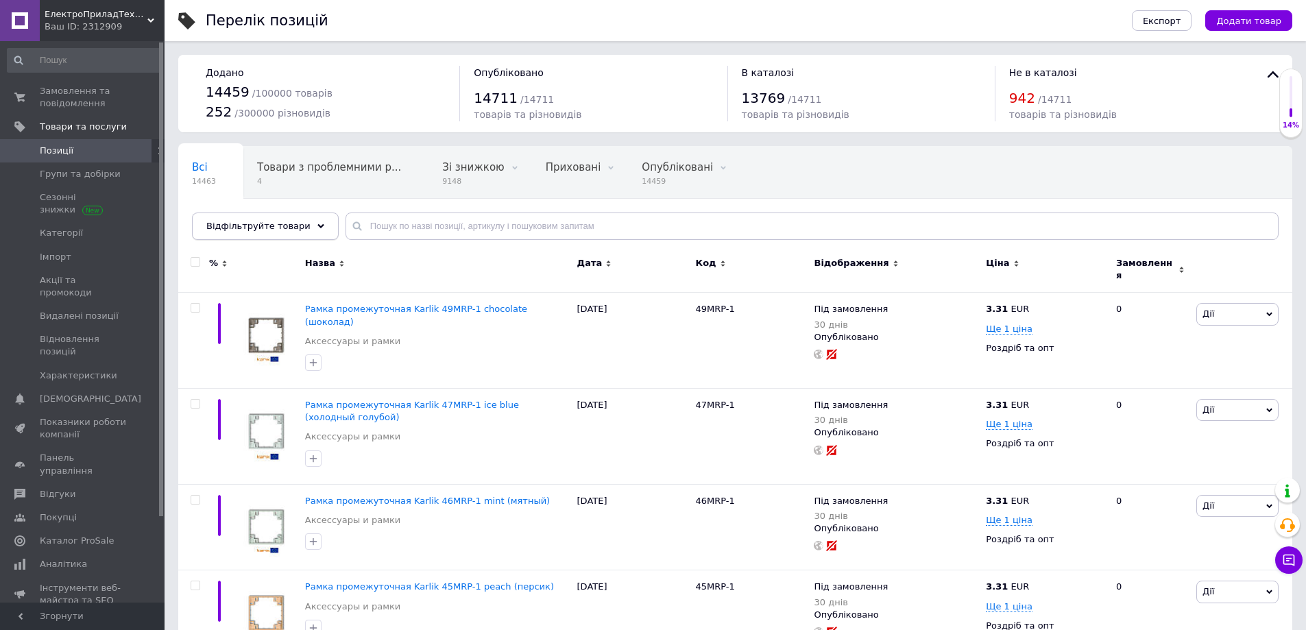
click at [266, 232] on div "Відфільтруйте товари" at bounding box center [265, 225] width 147 height 27
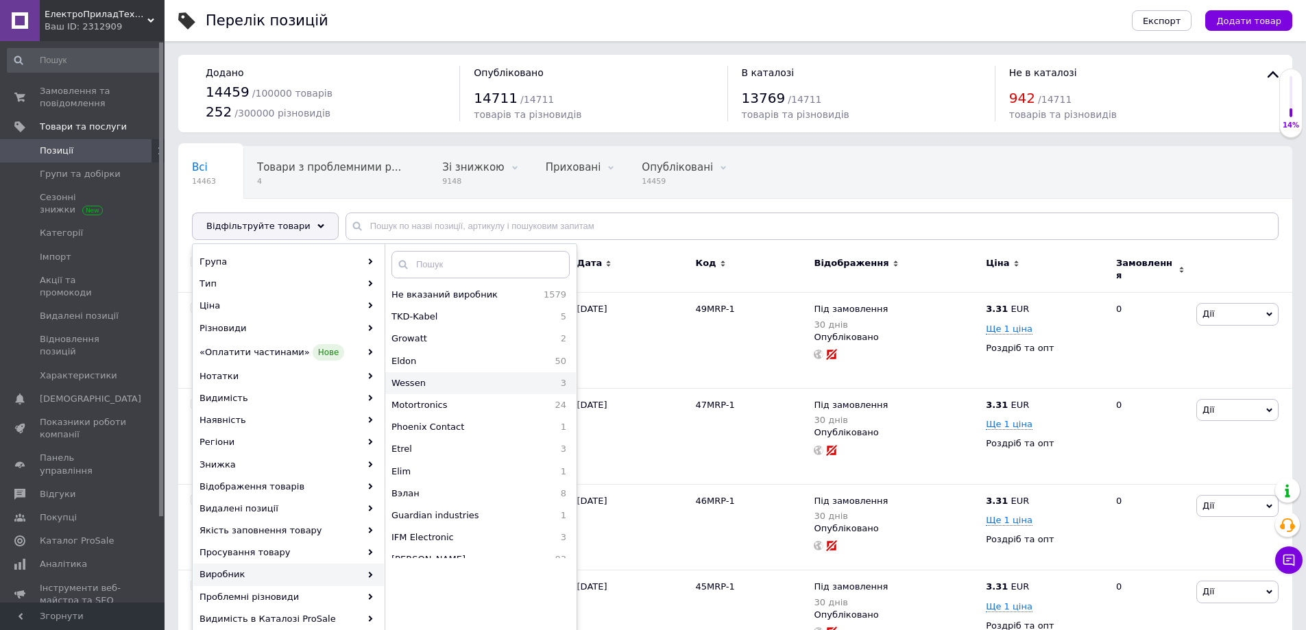
scroll to position [69, 0]
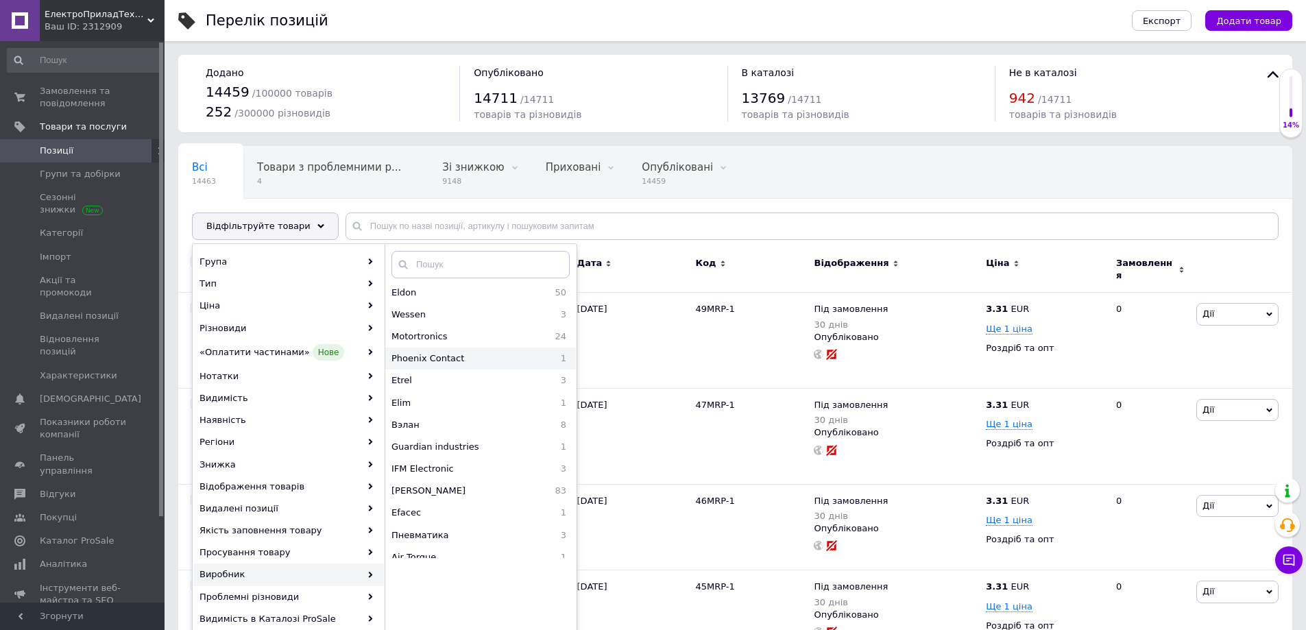
click at [446, 355] on span "Phoenix Contact" at bounding box center [465, 358] width 149 height 12
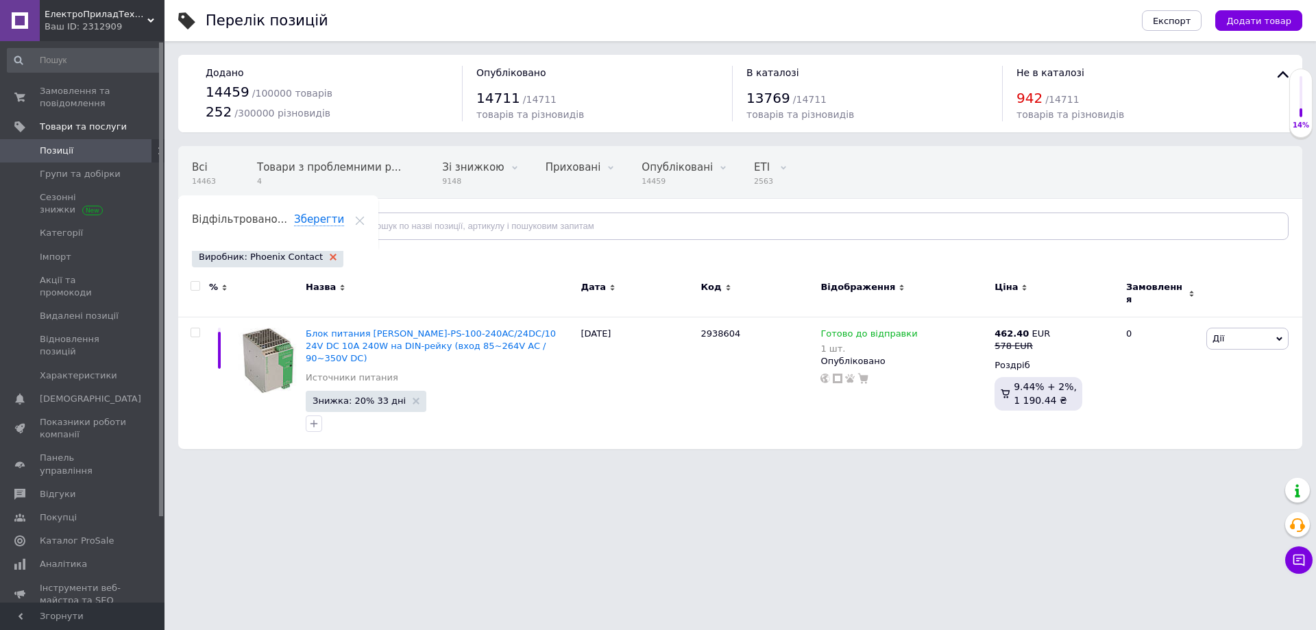
click at [330, 256] on icon at bounding box center [333, 257] width 7 height 7
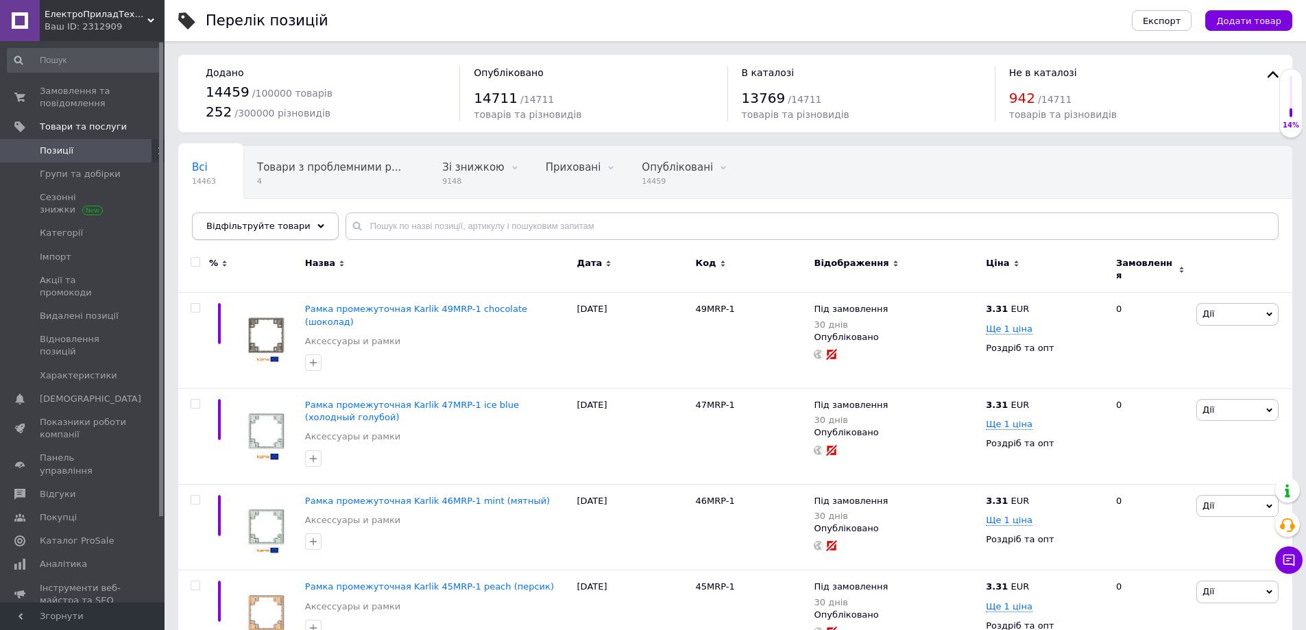
click at [259, 229] on span "Відфільтруйте товари" at bounding box center [258, 226] width 104 height 10
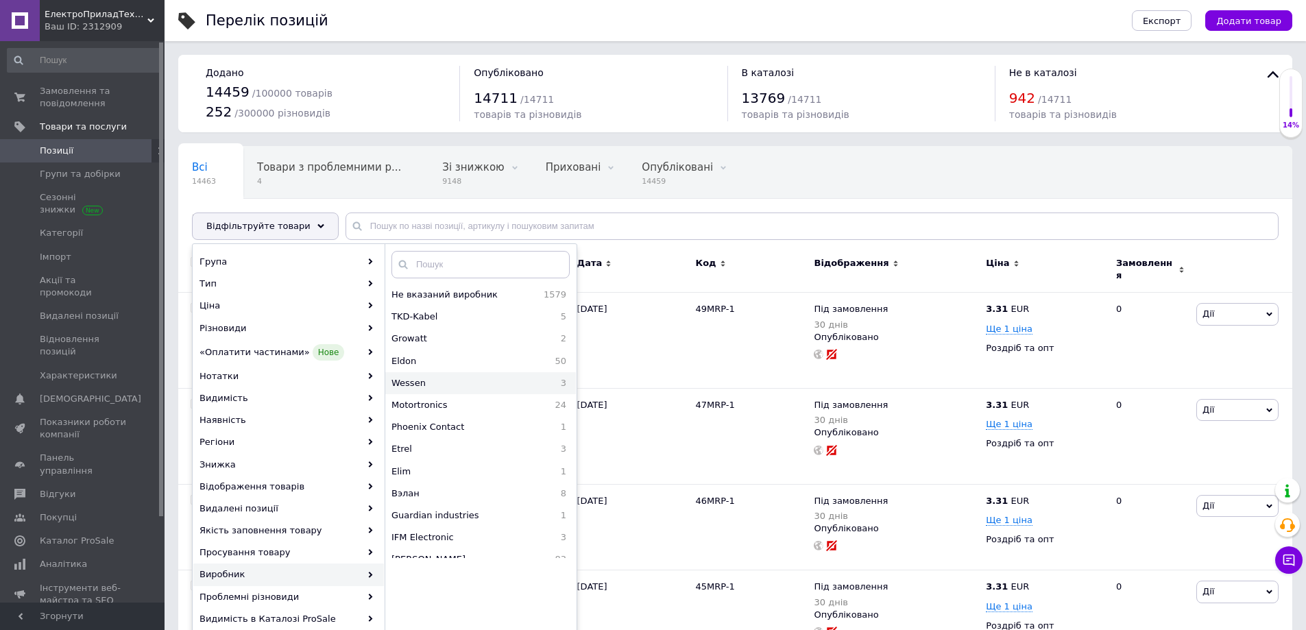
scroll to position [69, 0]
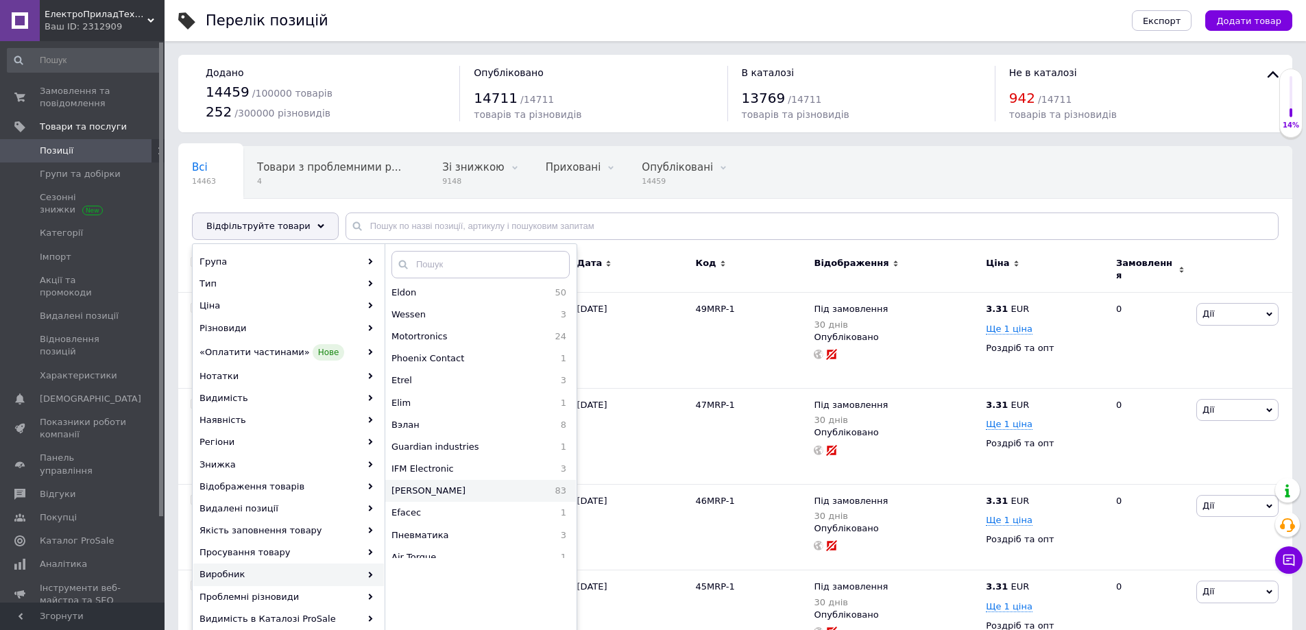
click at [438, 488] on span "[PERSON_NAME]" at bounding box center [461, 491] width 141 height 12
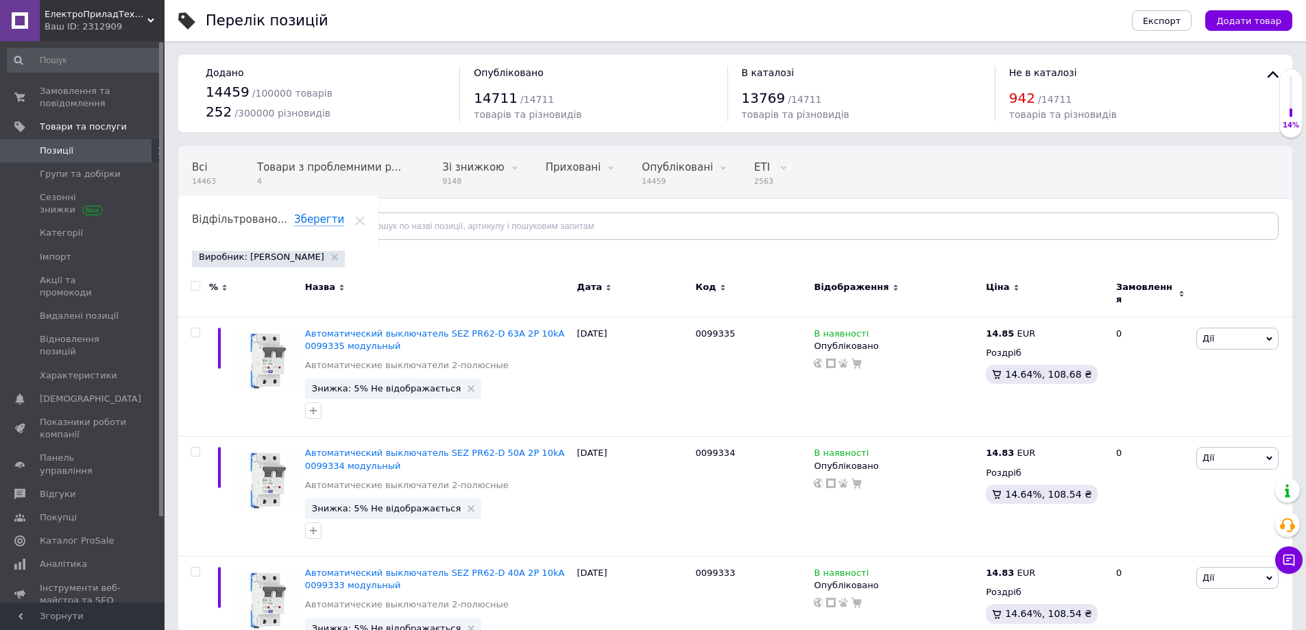
click at [191, 284] on input "checkbox" at bounding box center [195, 286] width 9 height 9
checkbox input "true"
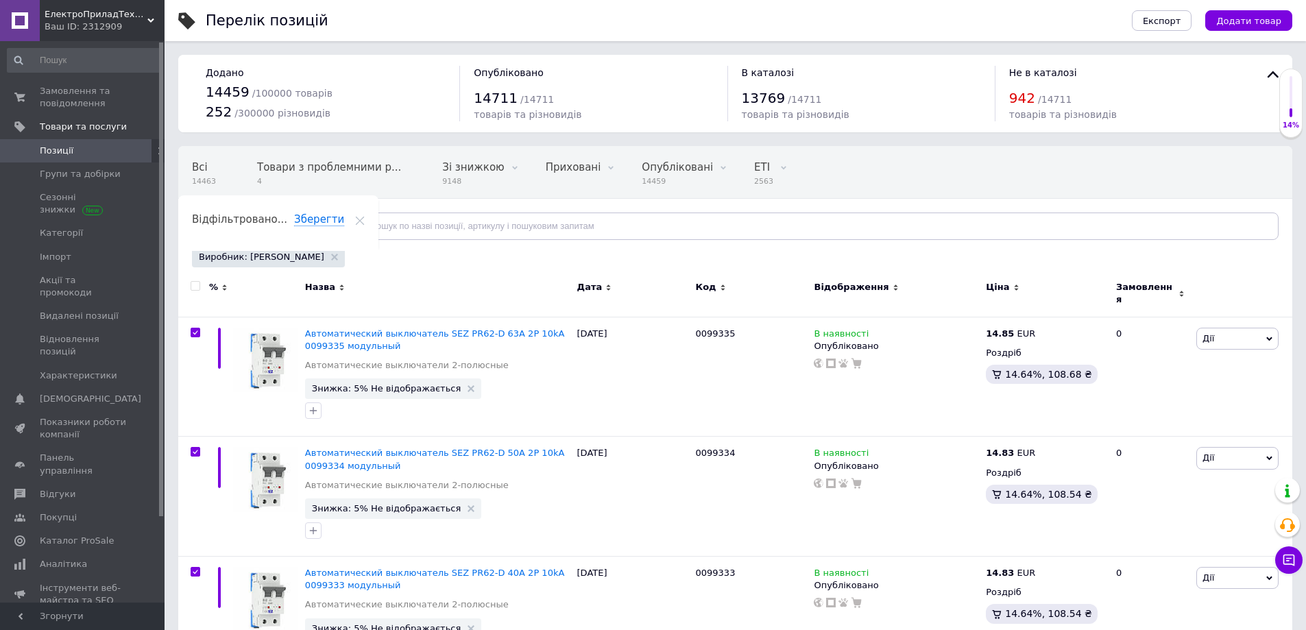
checkbox input "true"
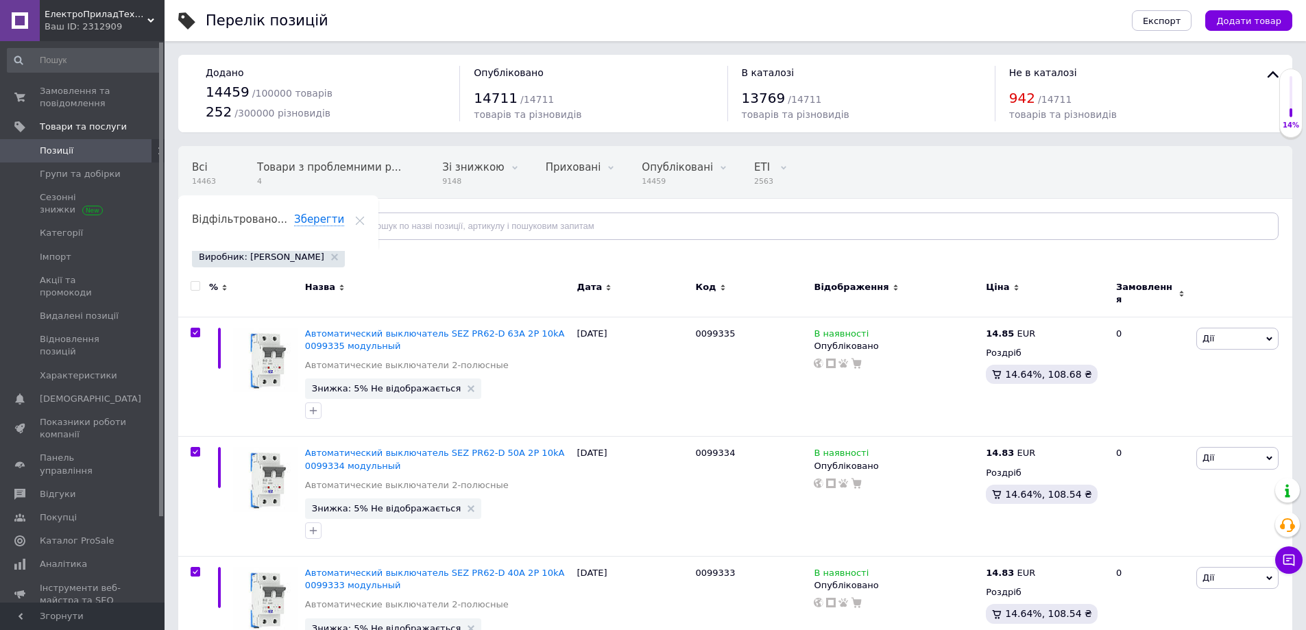
checkbox input "true"
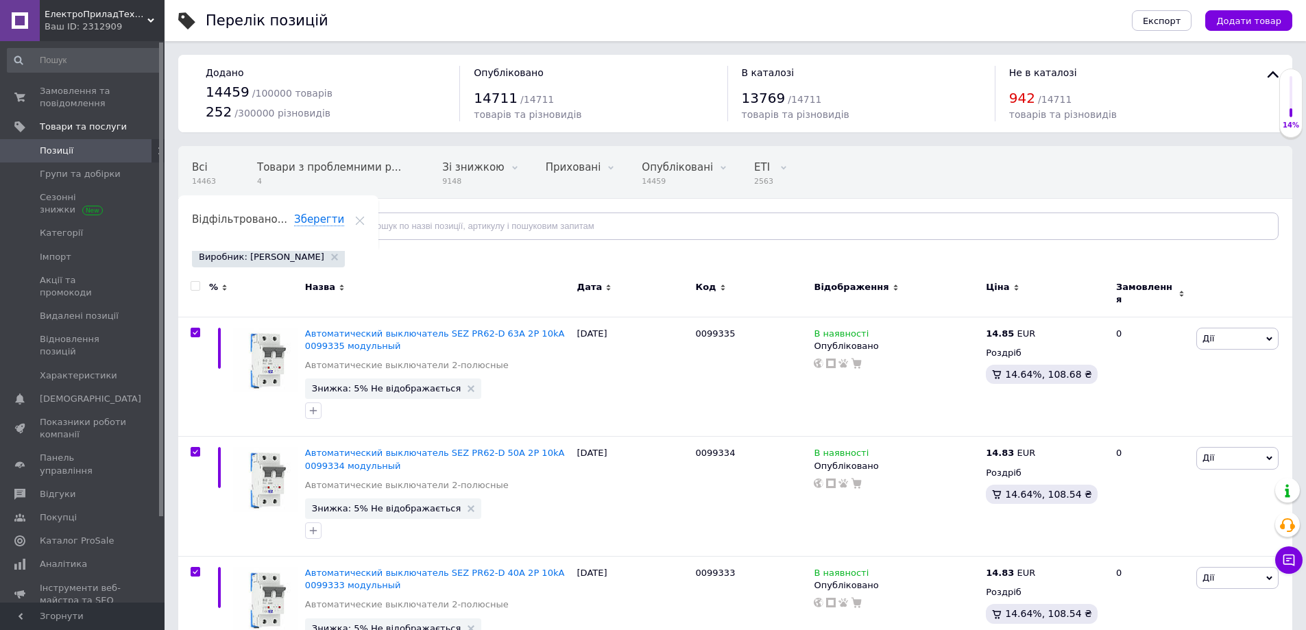
checkbox input "true"
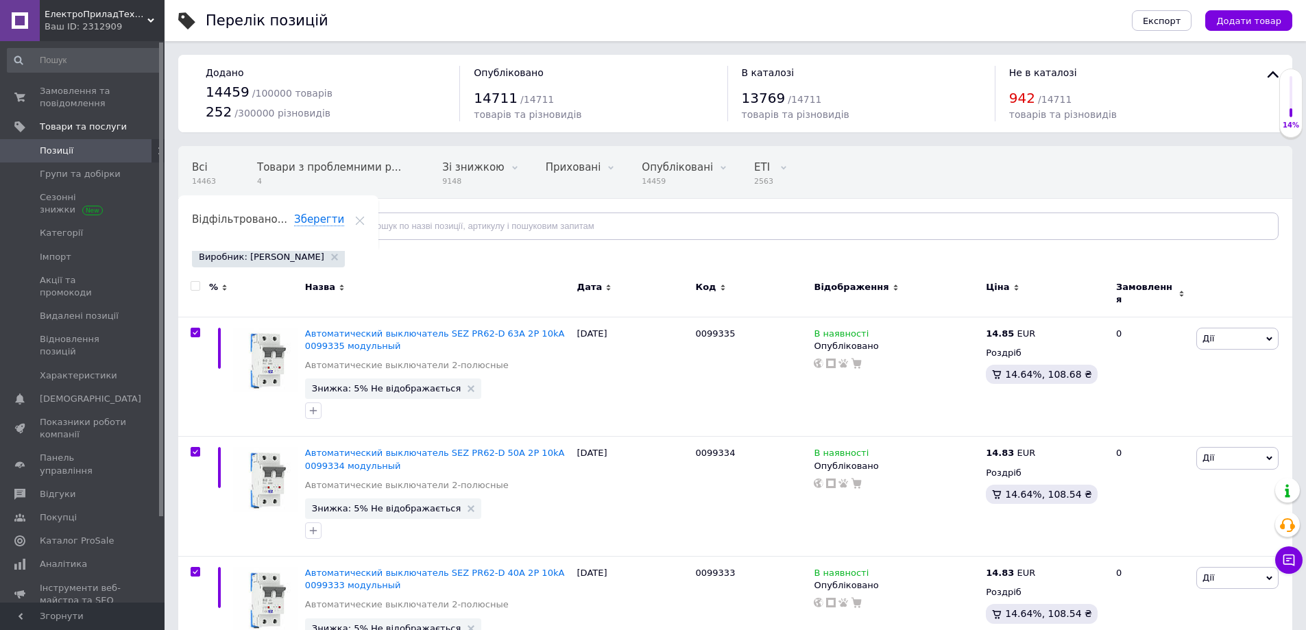
checkbox input "true"
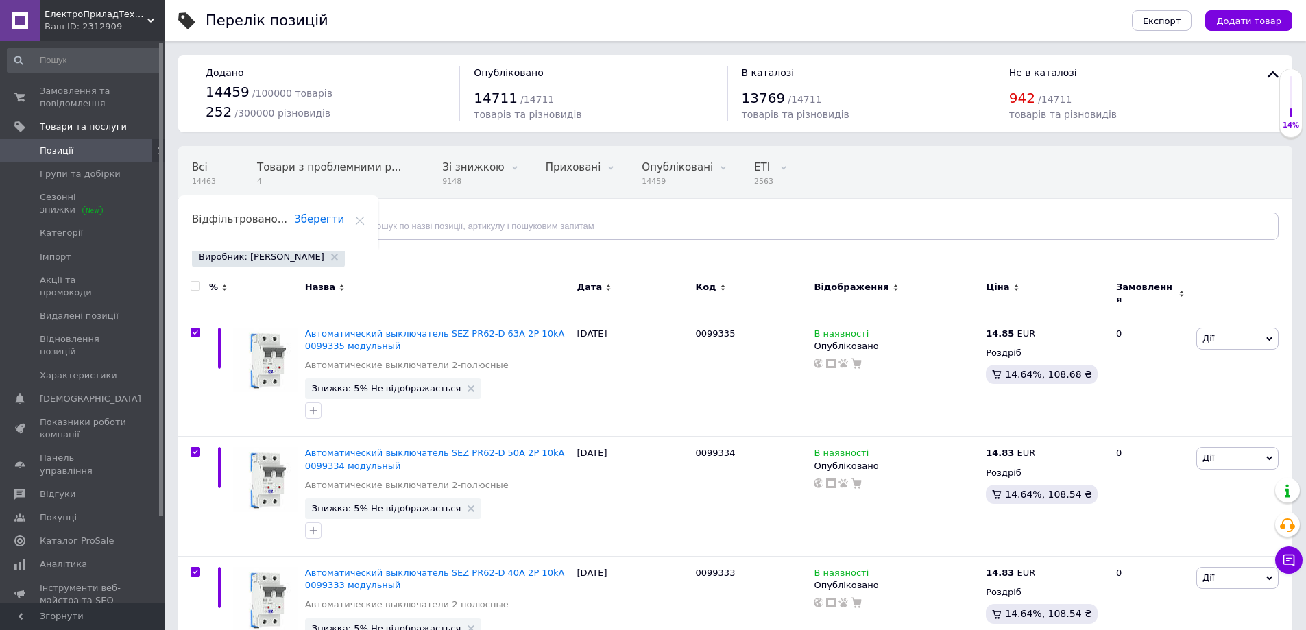
checkbox input "true"
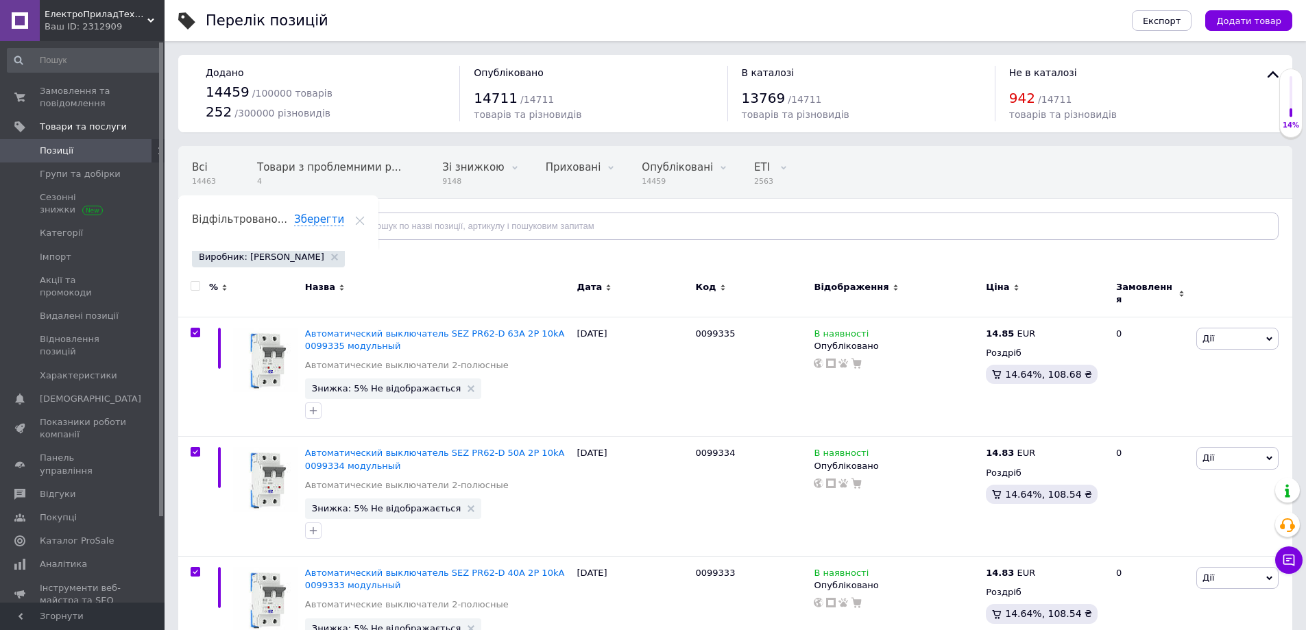
checkbox input "true"
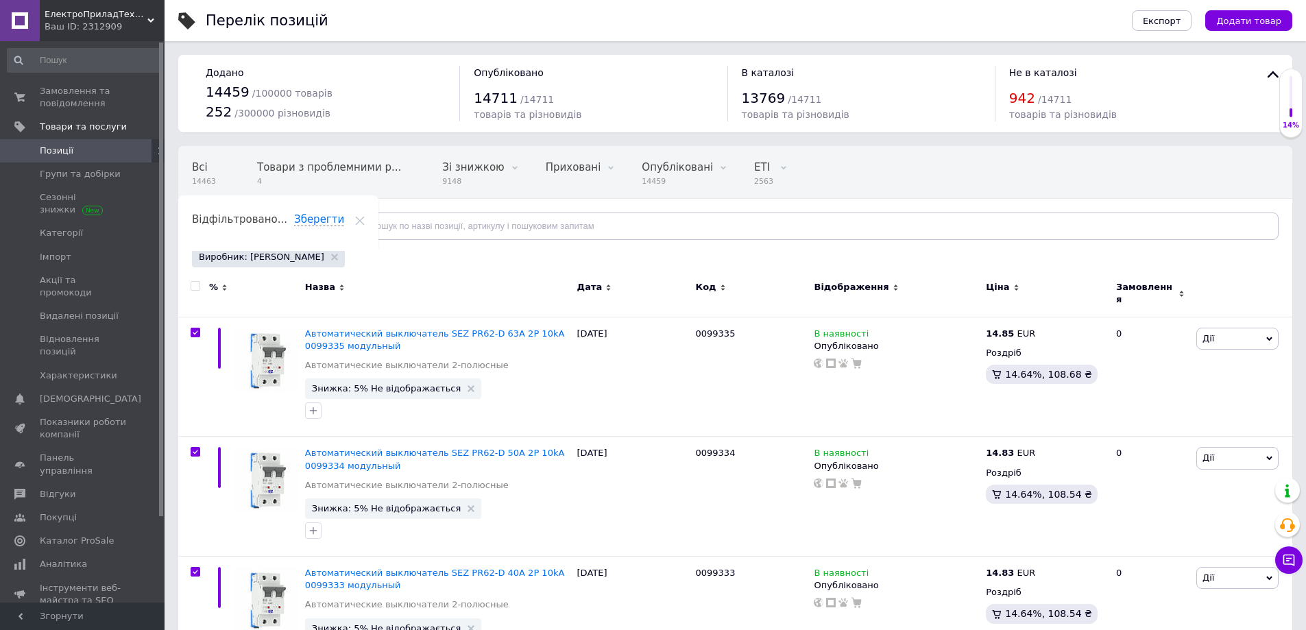
checkbox input "true"
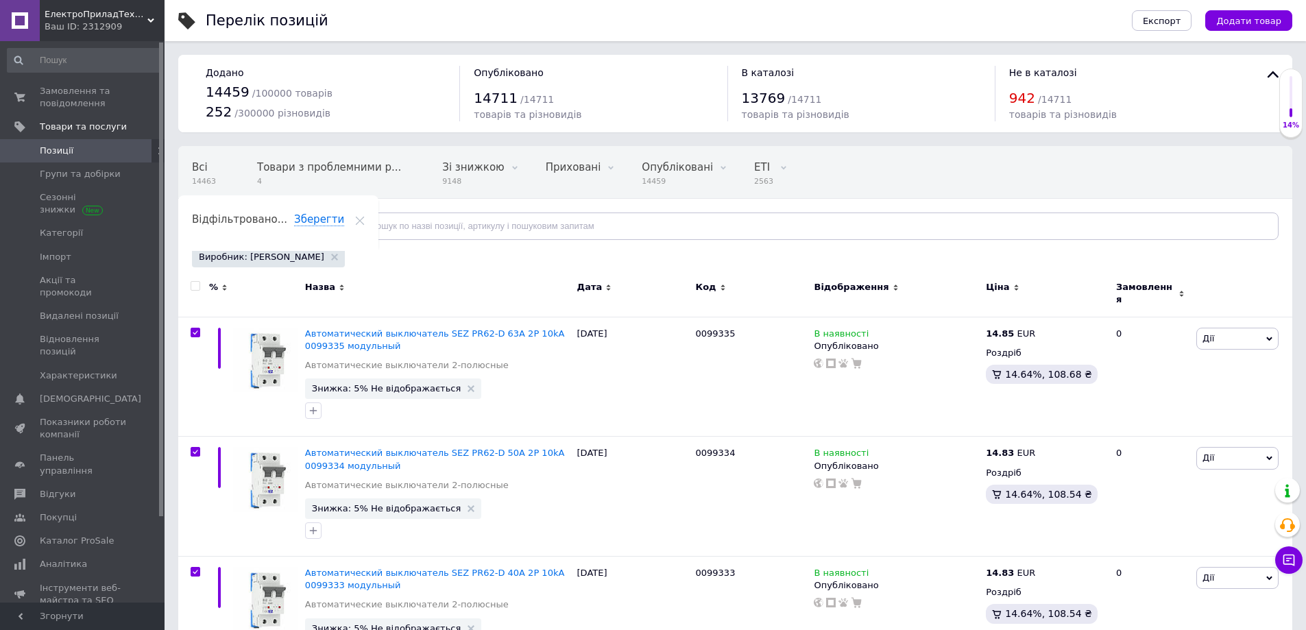
checkbox input "true"
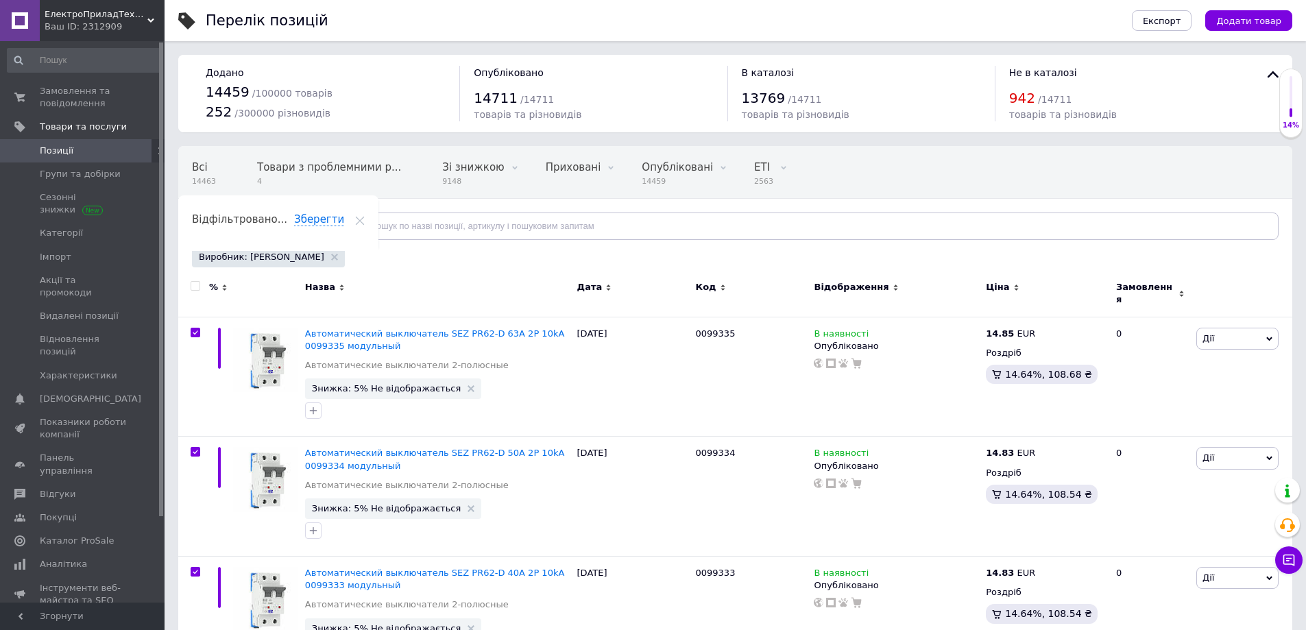
checkbox input "true"
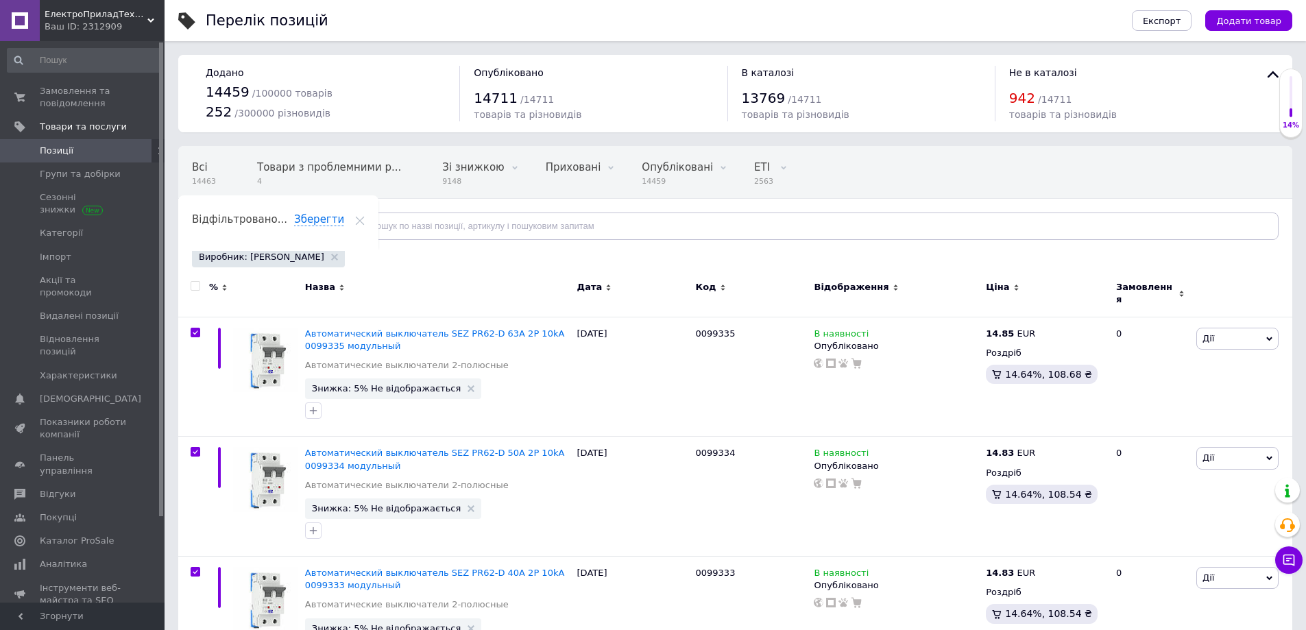
checkbox input "true"
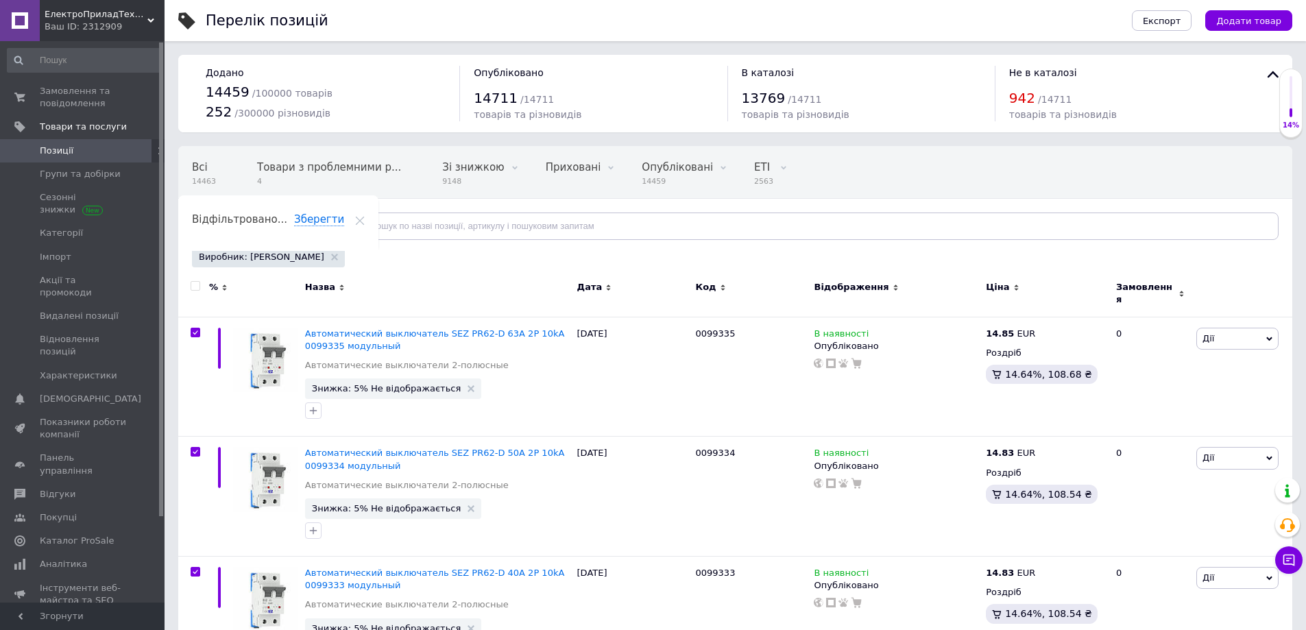
checkbox input "true"
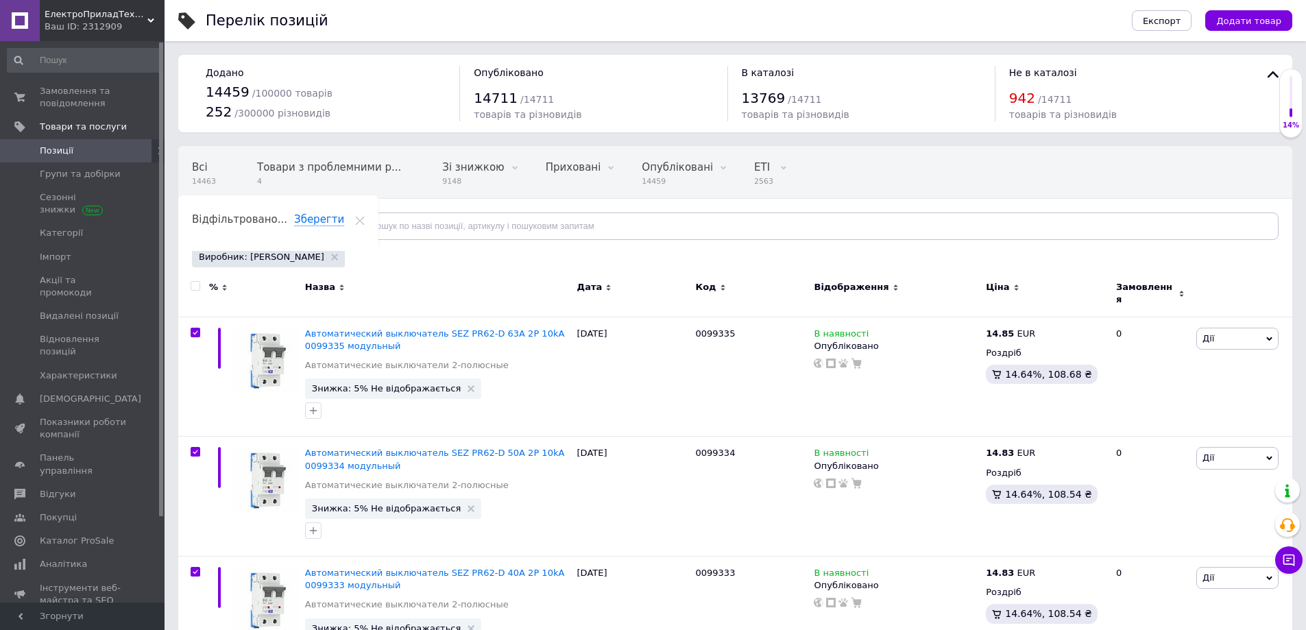
checkbox input "true"
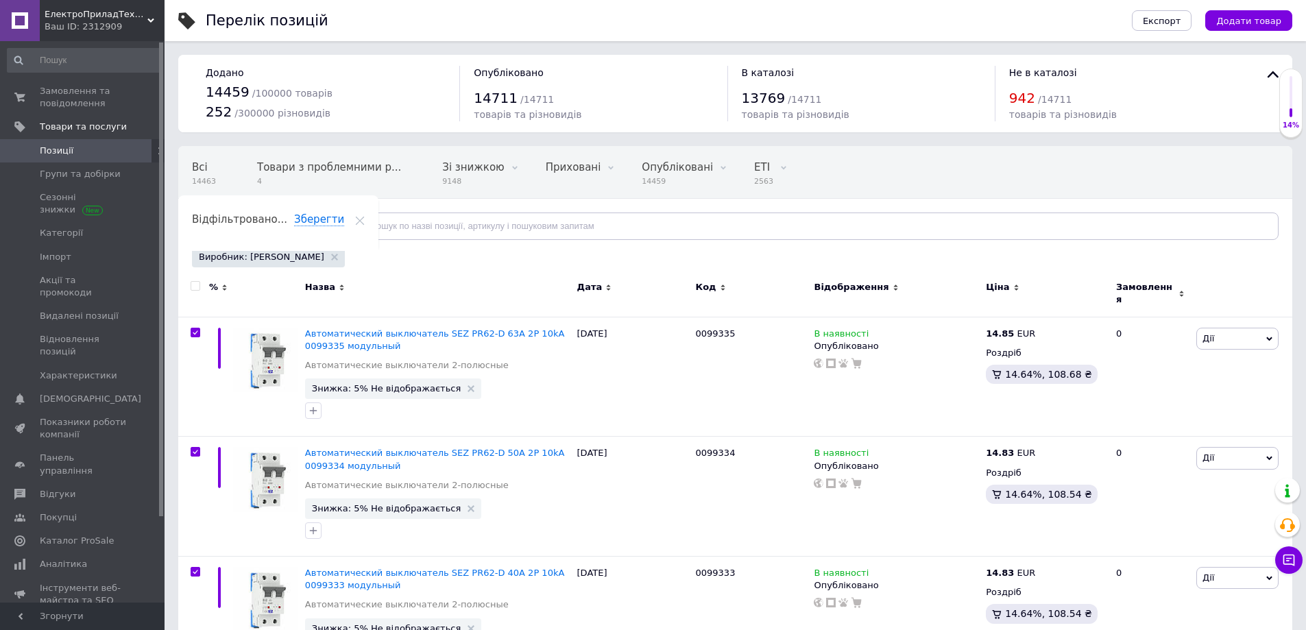
checkbox input "true"
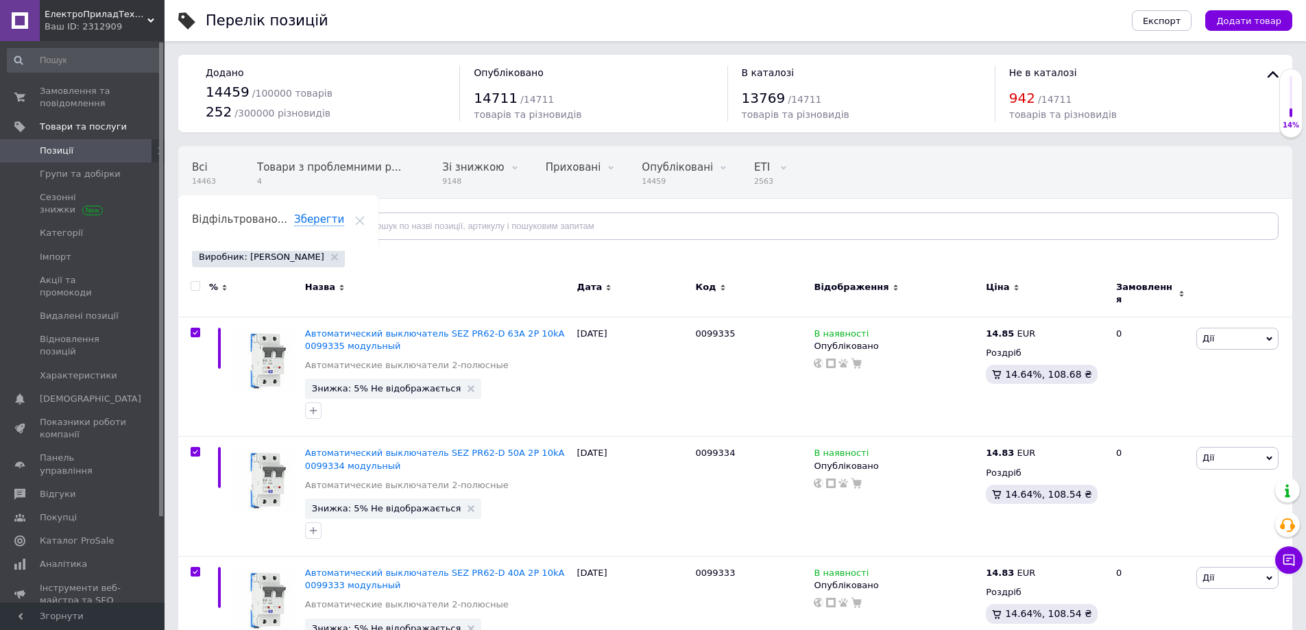
checkbox input "true"
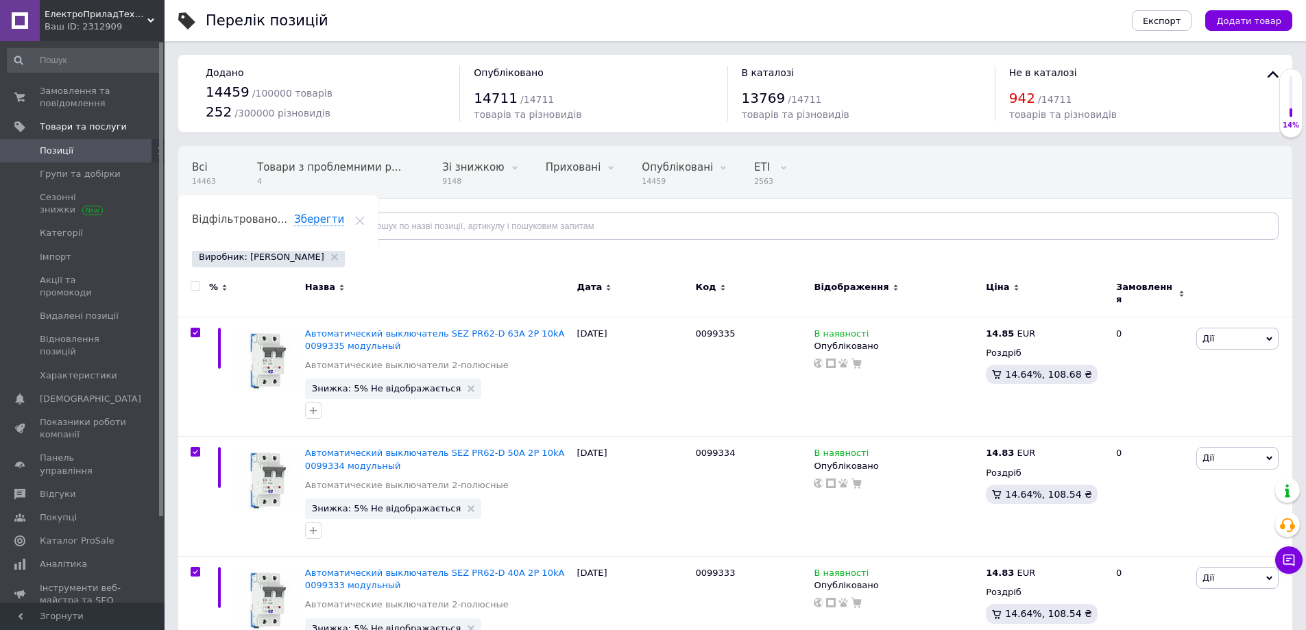
checkbox input "true"
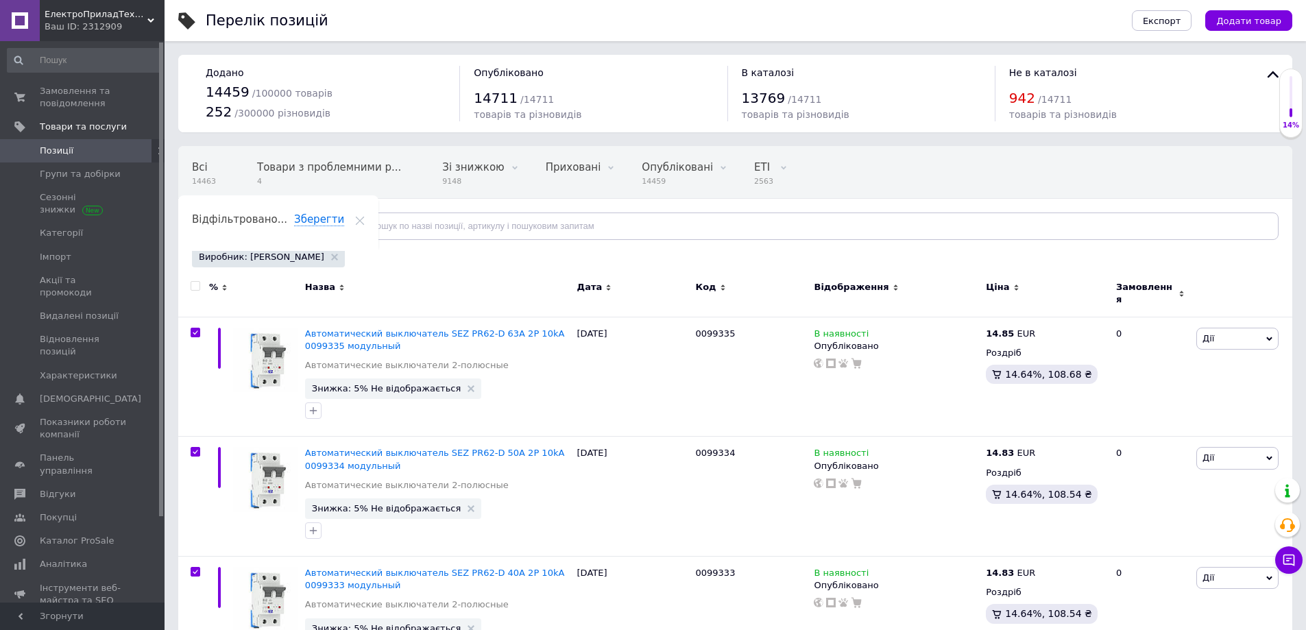
checkbox input "true"
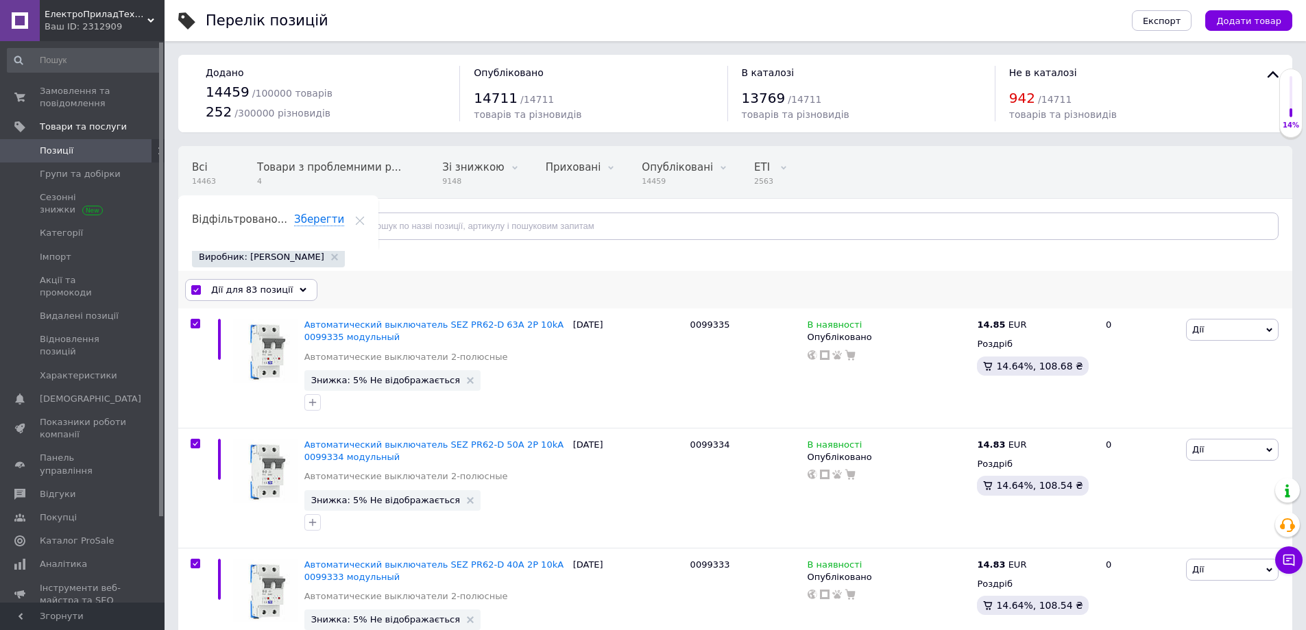
click at [266, 289] on span "Дії для 83 позиції" at bounding box center [252, 290] width 82 height 12
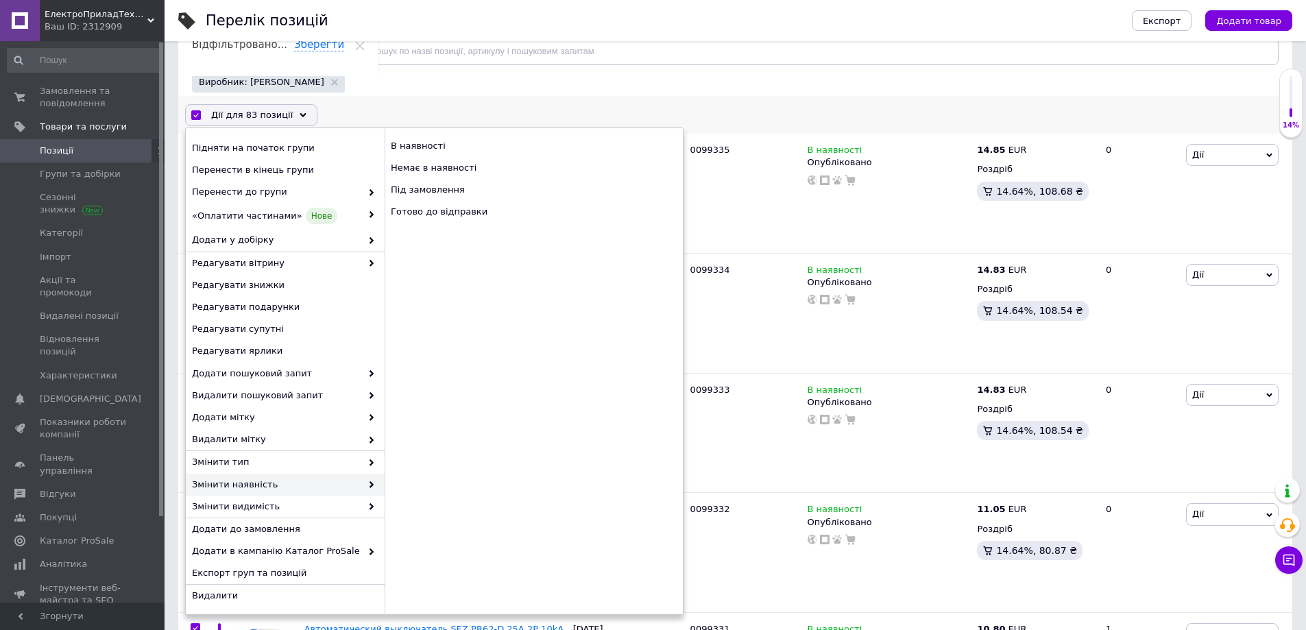
scroll to position [206, 0]
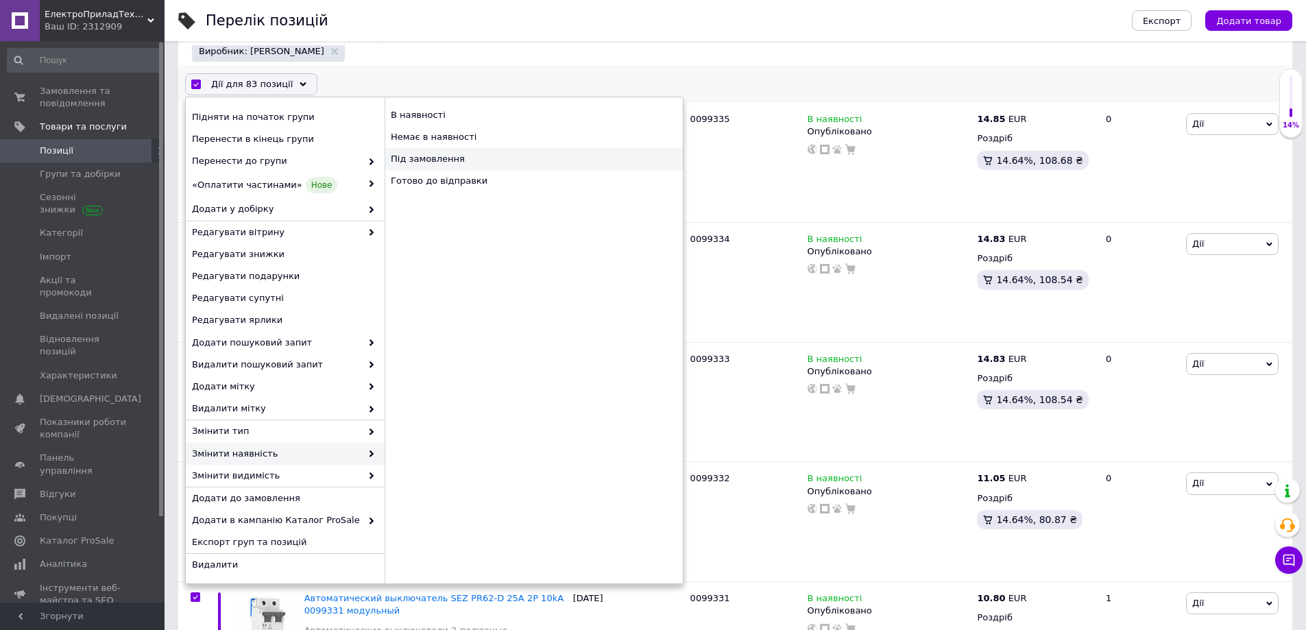
click at [440, 160] on div "Під замовлення" at bounding box center [533, 159] width 298 height 22
click at [426, 162] on div "Під замовлення" at bounding box center [533, 159] width 298 height 22
checkbox input "false"
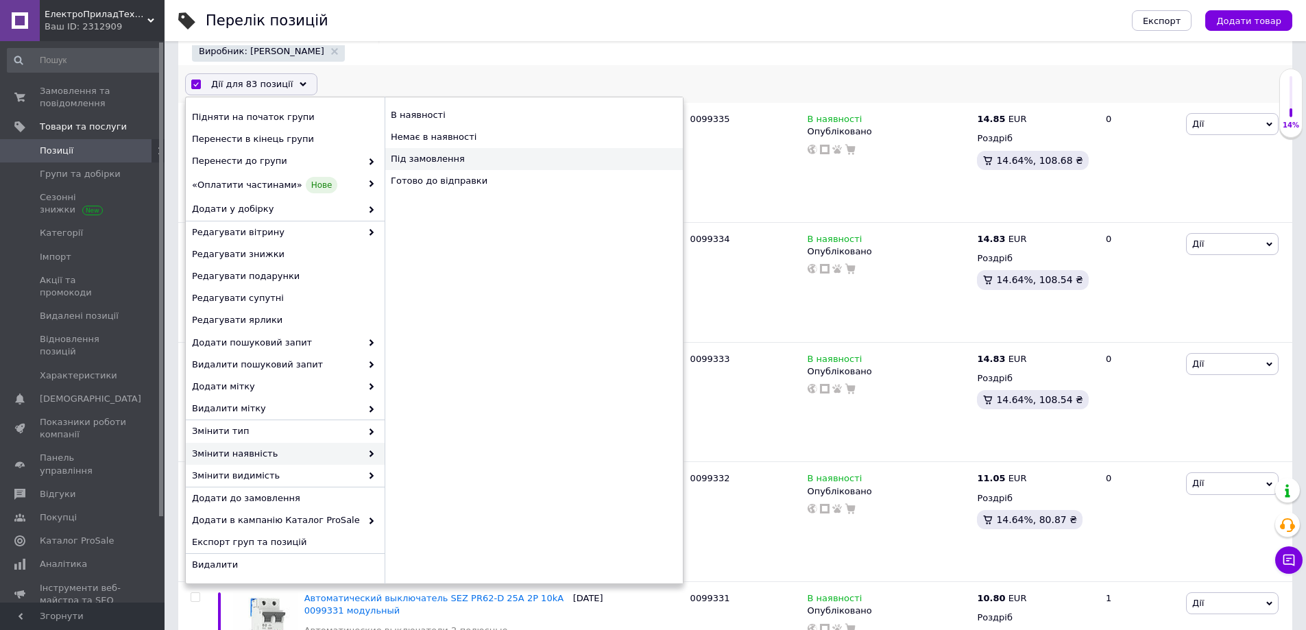
checkbox input "false"
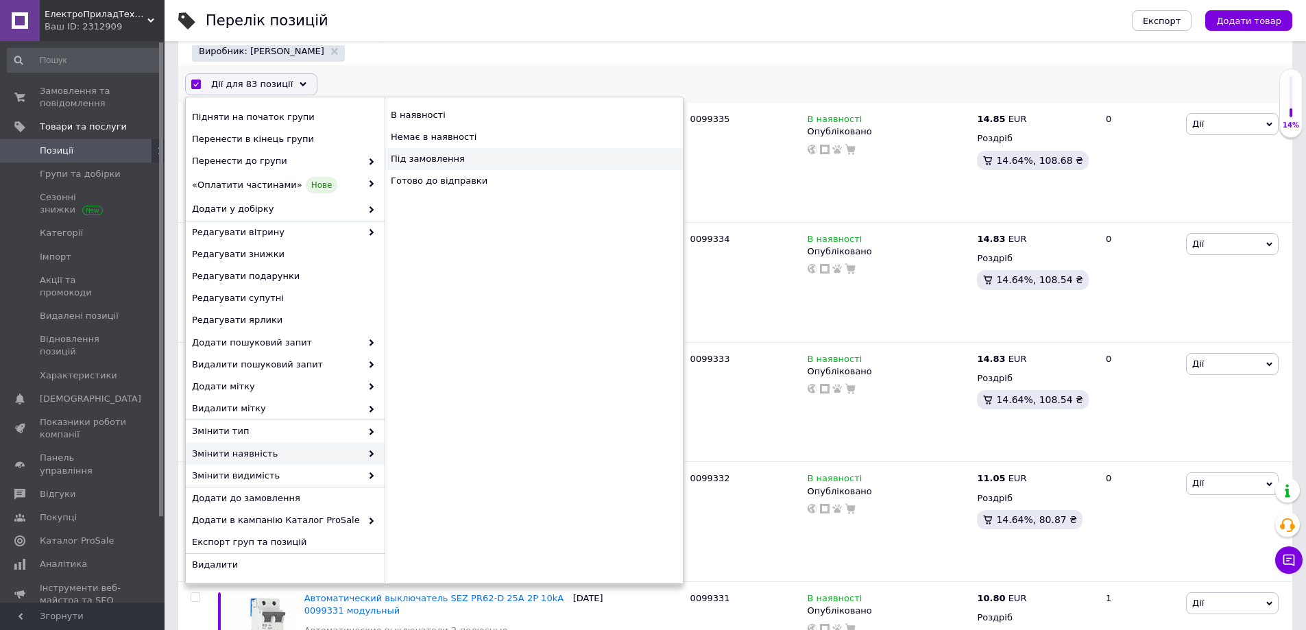
checkbox input "false"
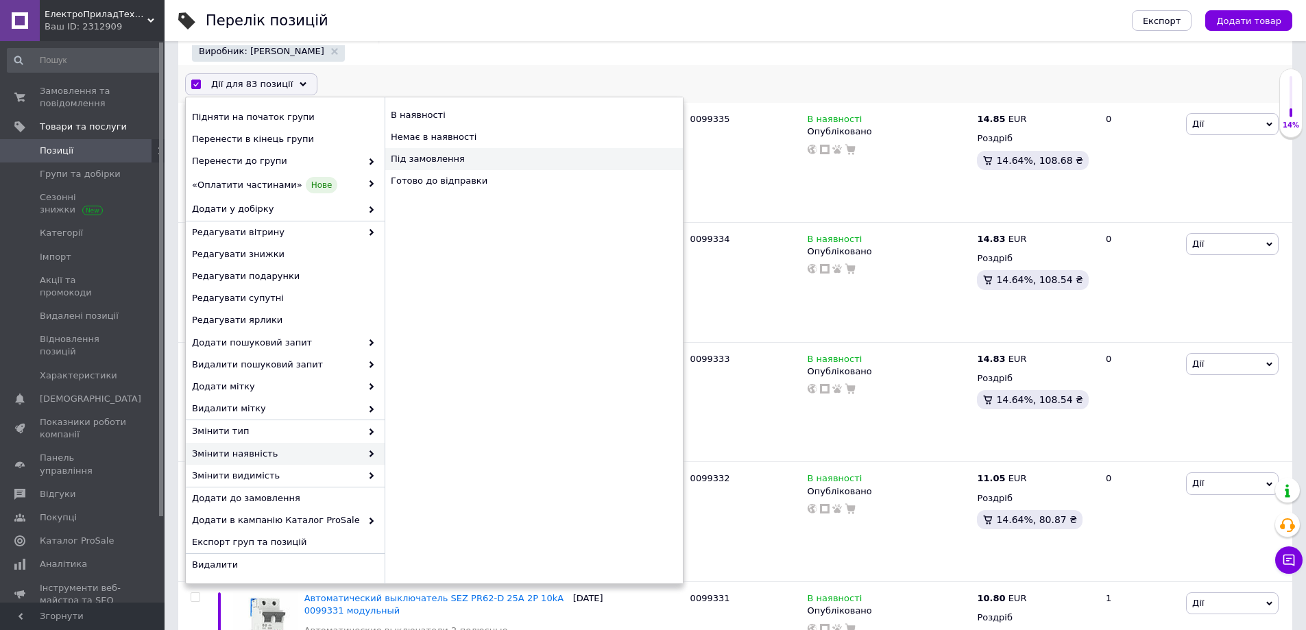
checkbox input "false"
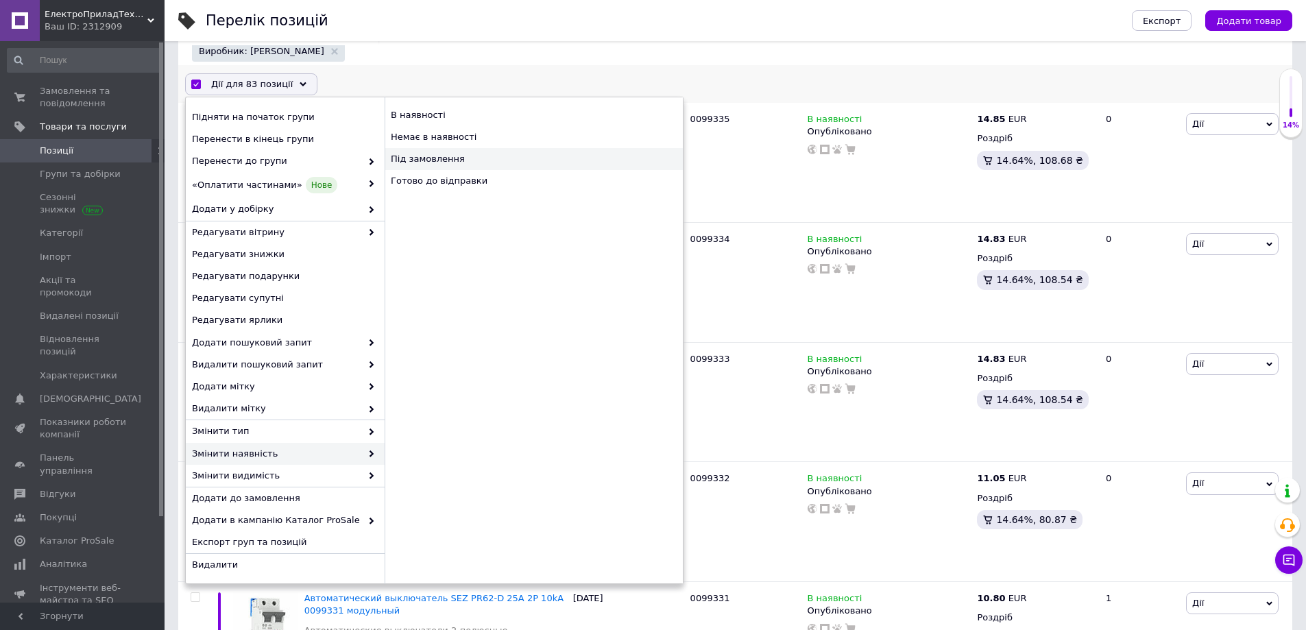
checkbox input "false"
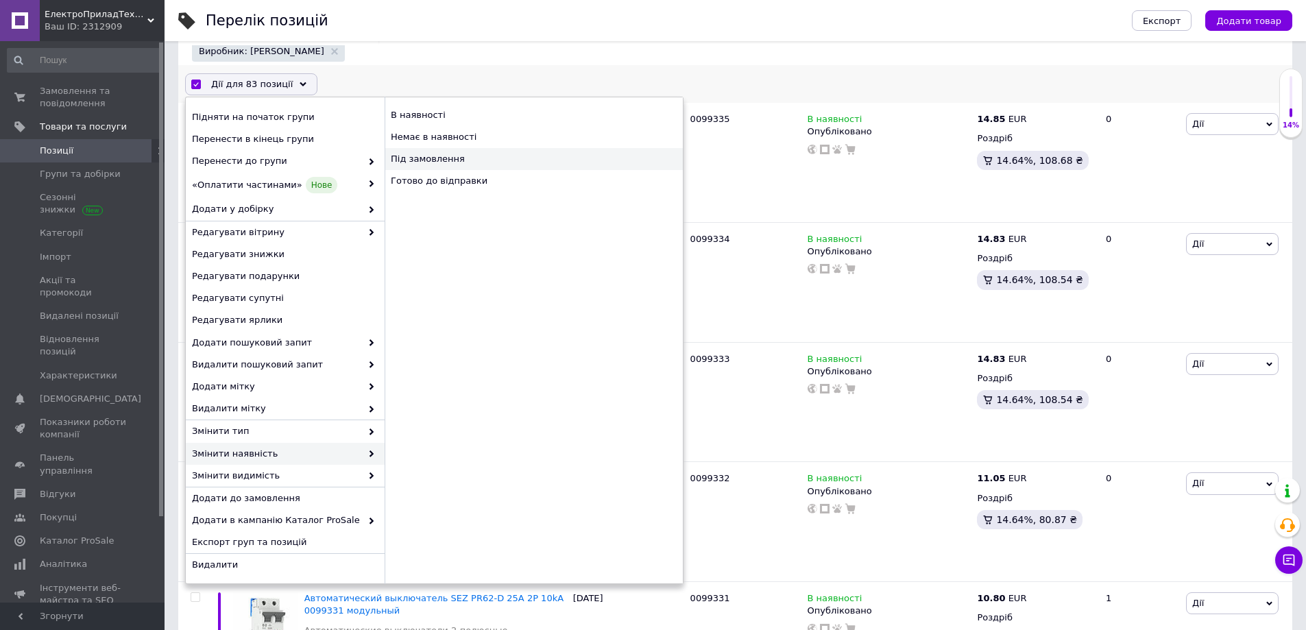
checkbox input "false"
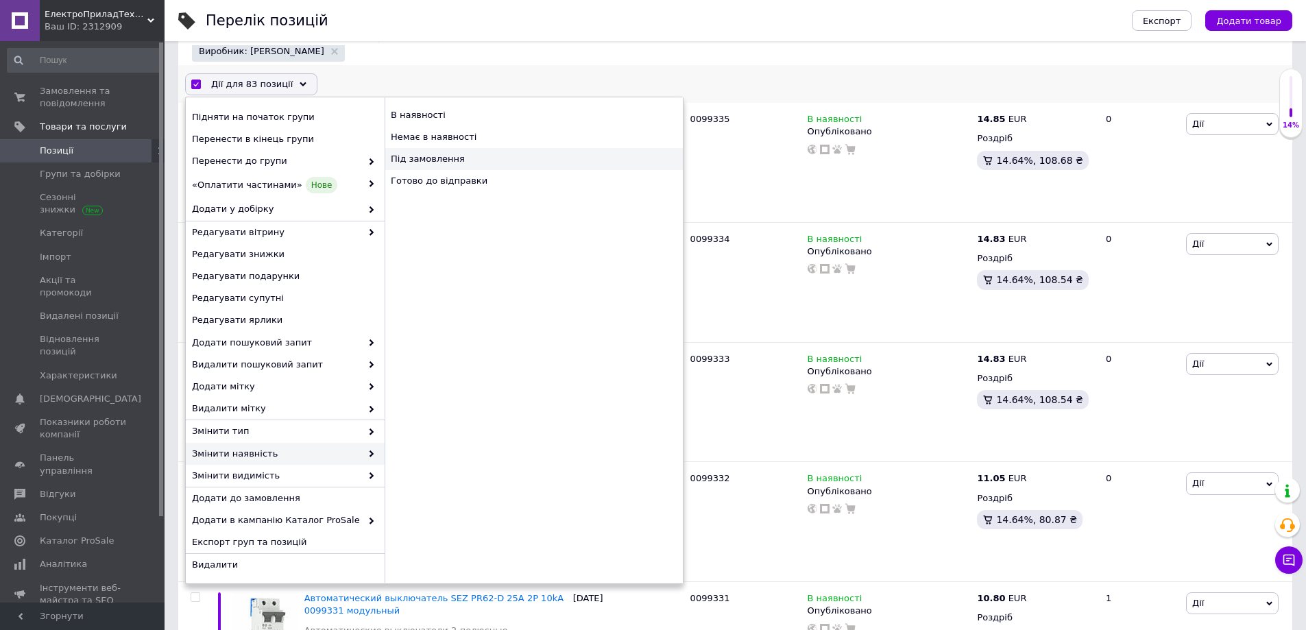
checkbox input "false"
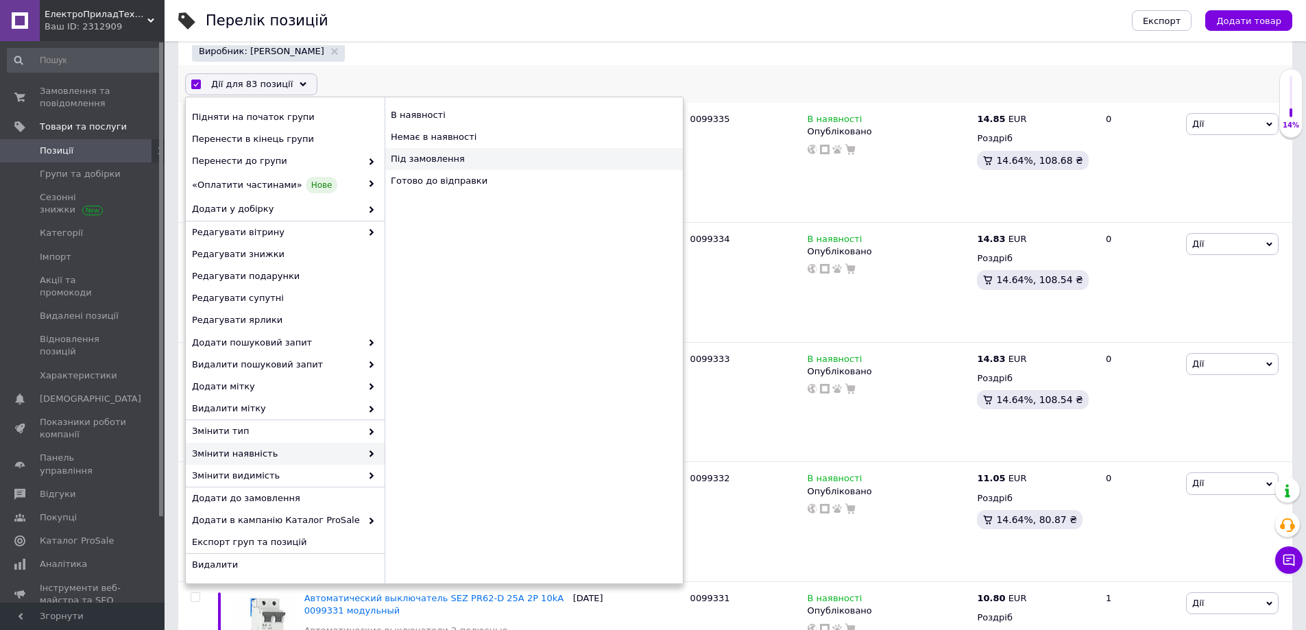
checkbox input "false"
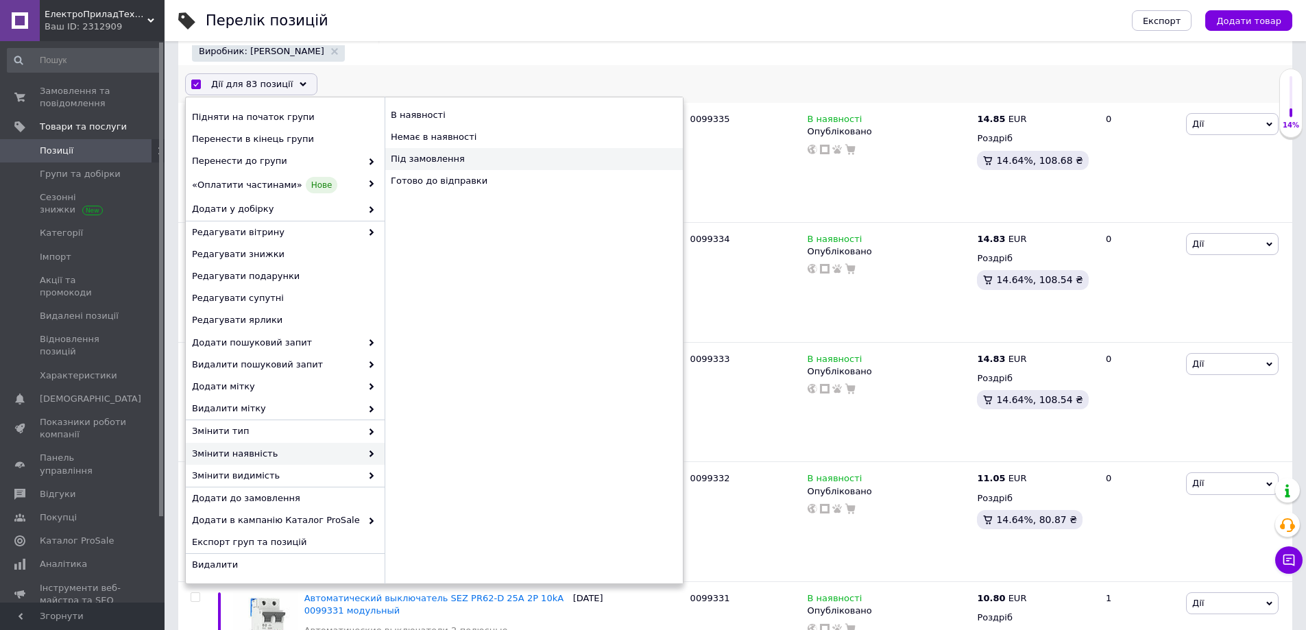
checkbox input "false"
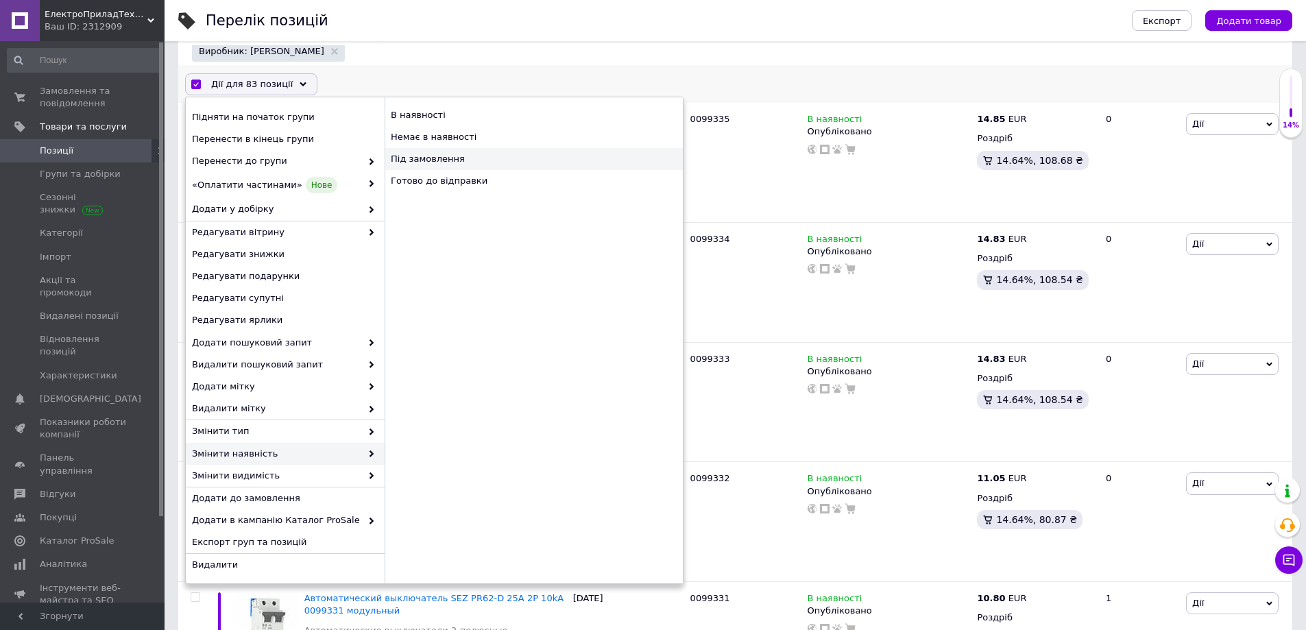
checkbox input "false"
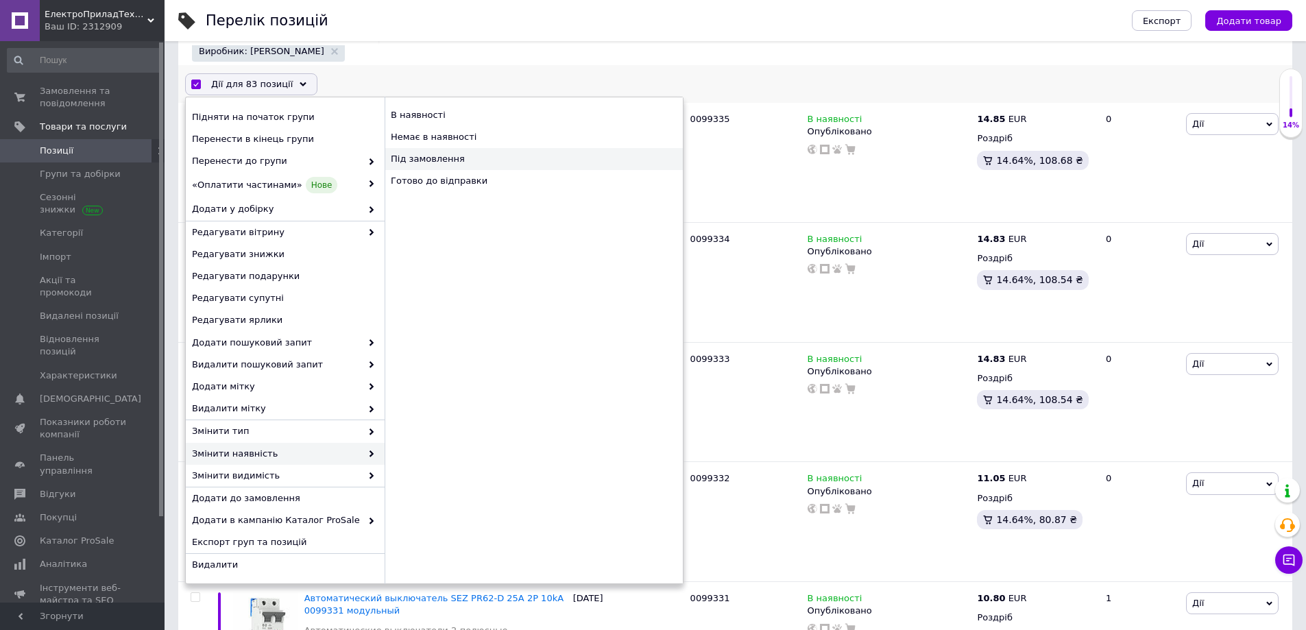
checkbox input "false"
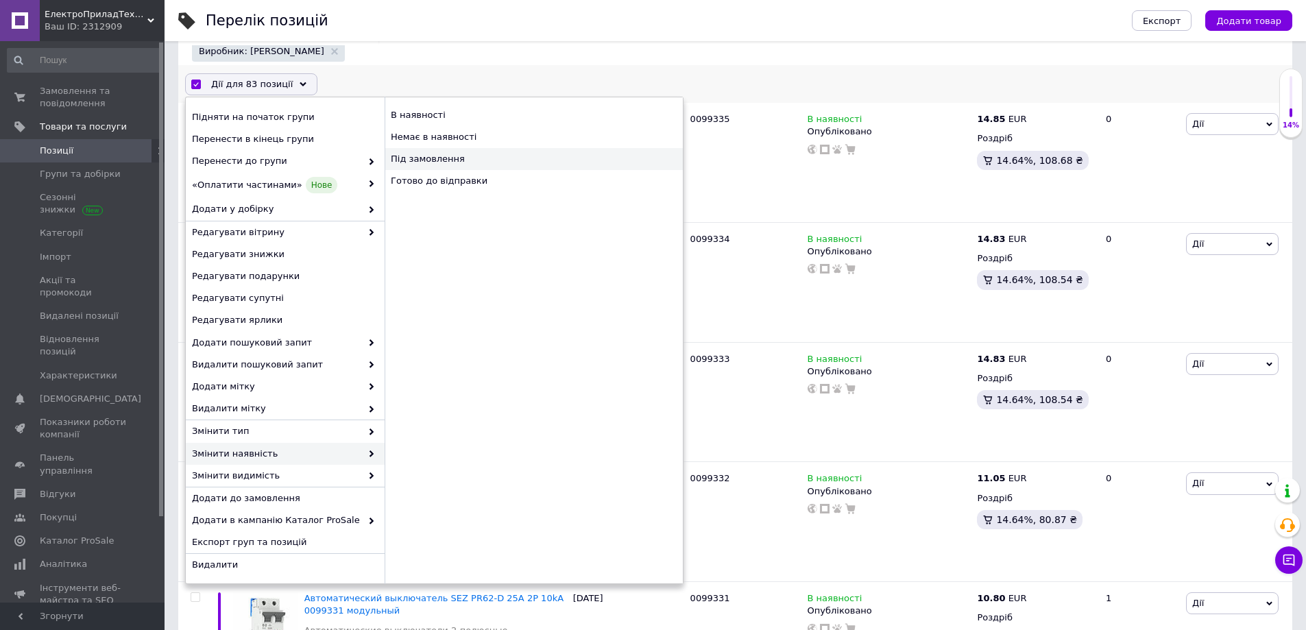
checkbox input "false"
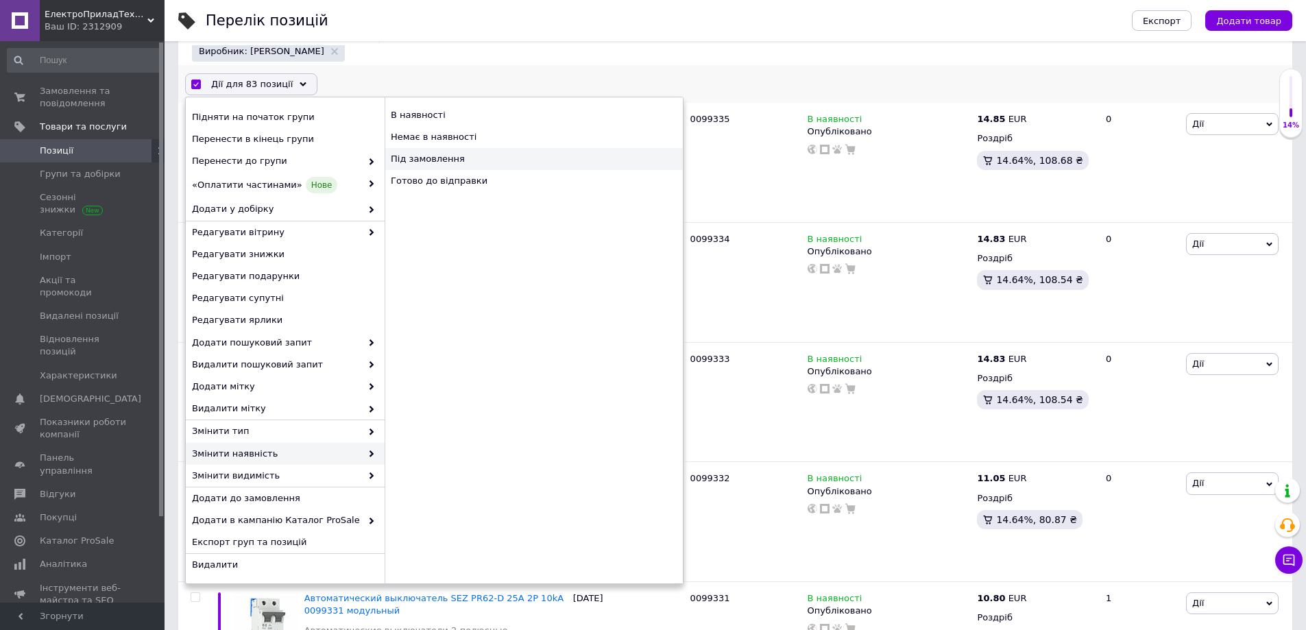
checkbox input "false"
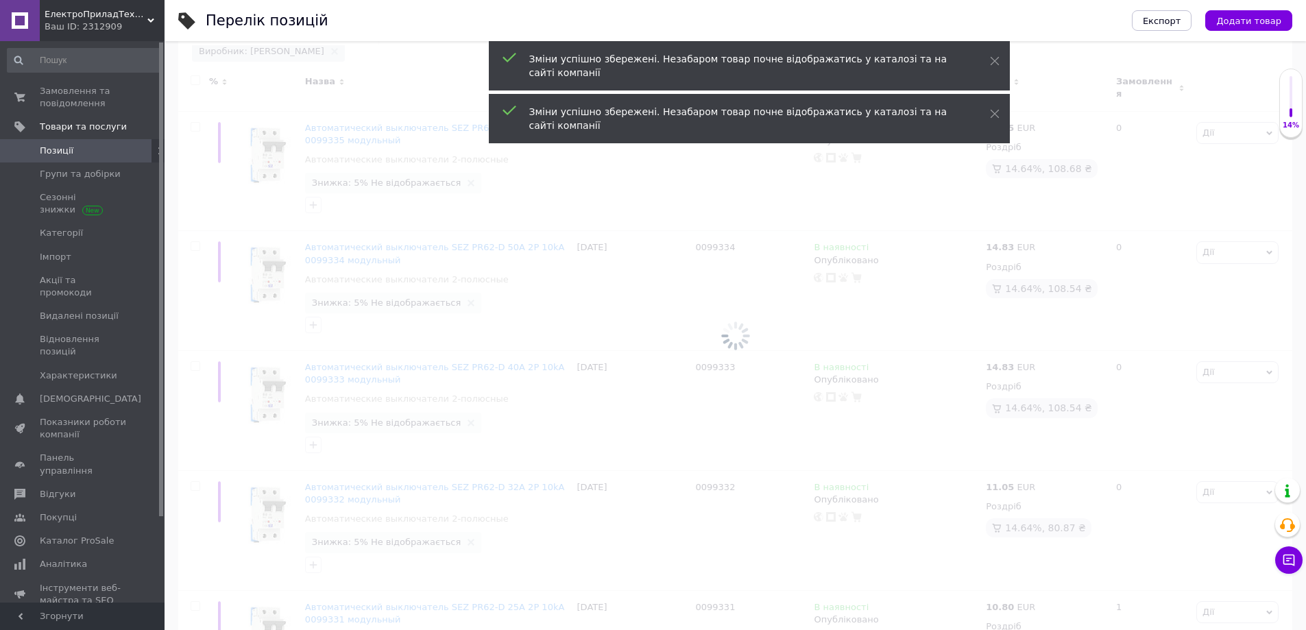
scroll to position [0, 0]
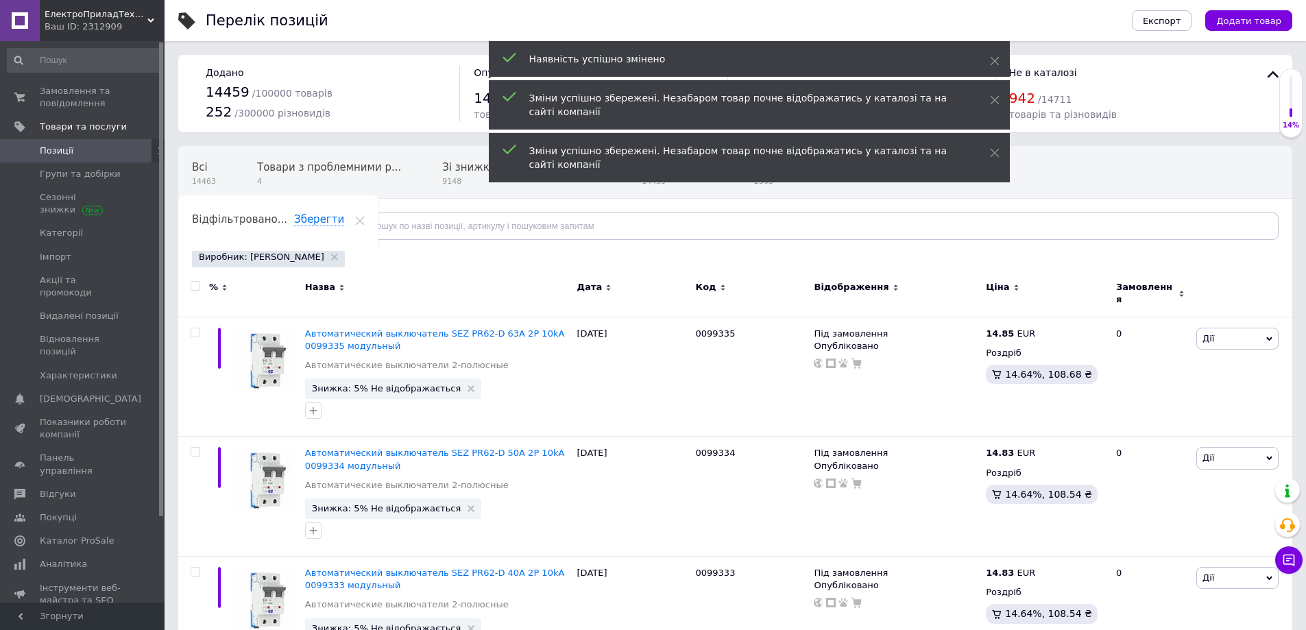
click at [195, 289] on input "checkbox" at bounding box center [195, 286] width 9 height 9
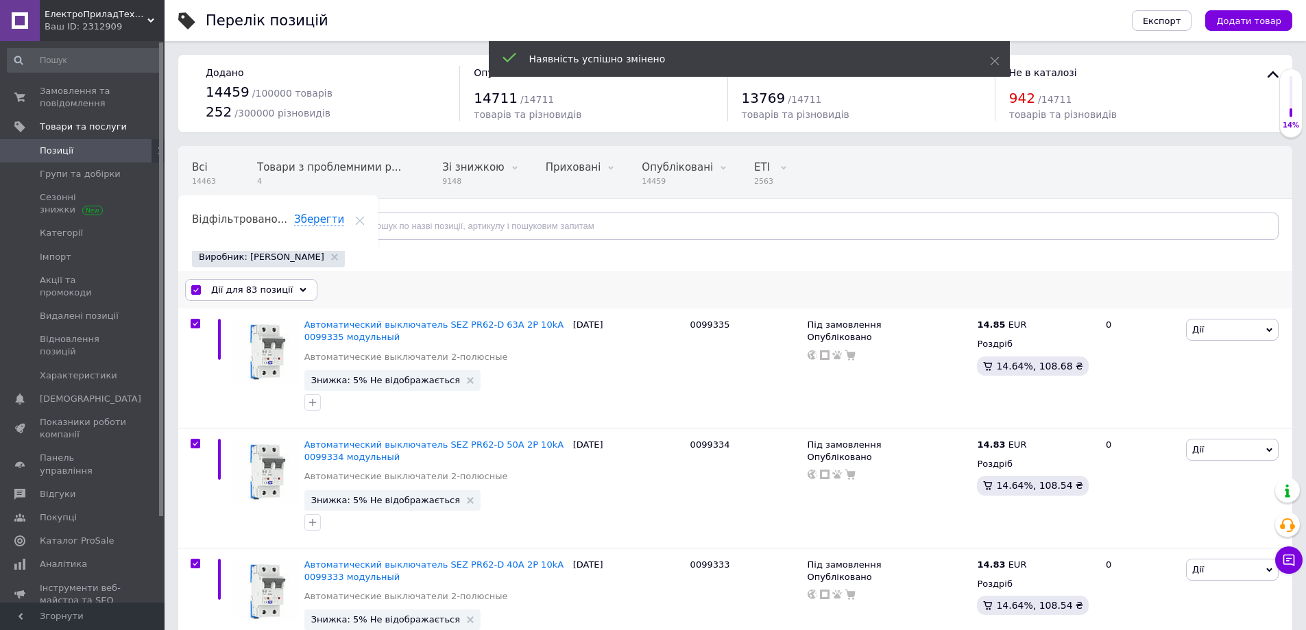
click at [225, 291] on span "Дії для 83 позиції" at bounding box center [252, 290] width 82 height 12
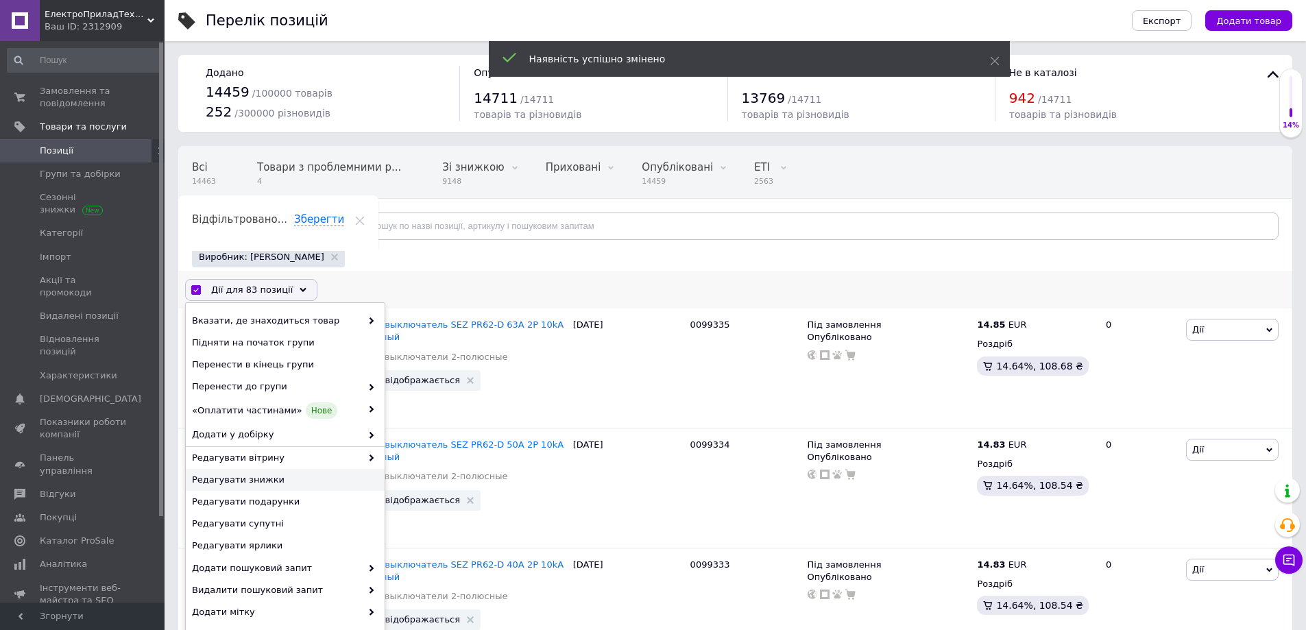
click at [247, 478] on span "Редагувати знижки" at bounding box center [283, 480] width 183 height 12
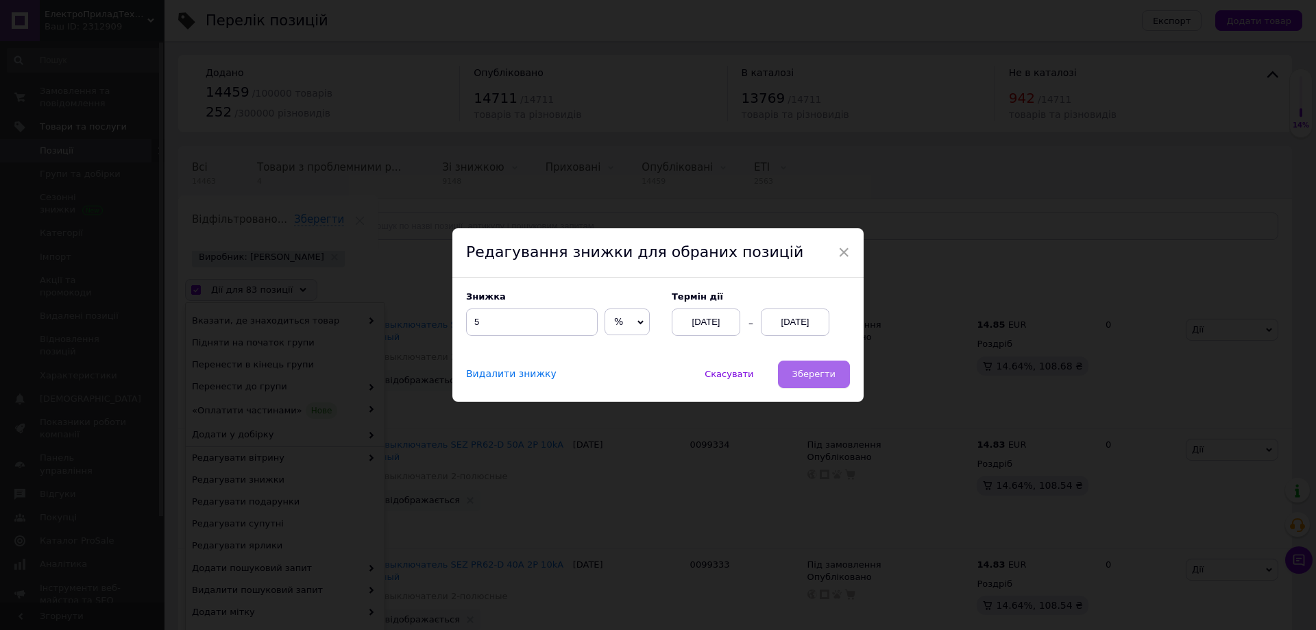
click at [819, 379] on span "Зберегти" at bounding box center [813, 374] width 43 height 10
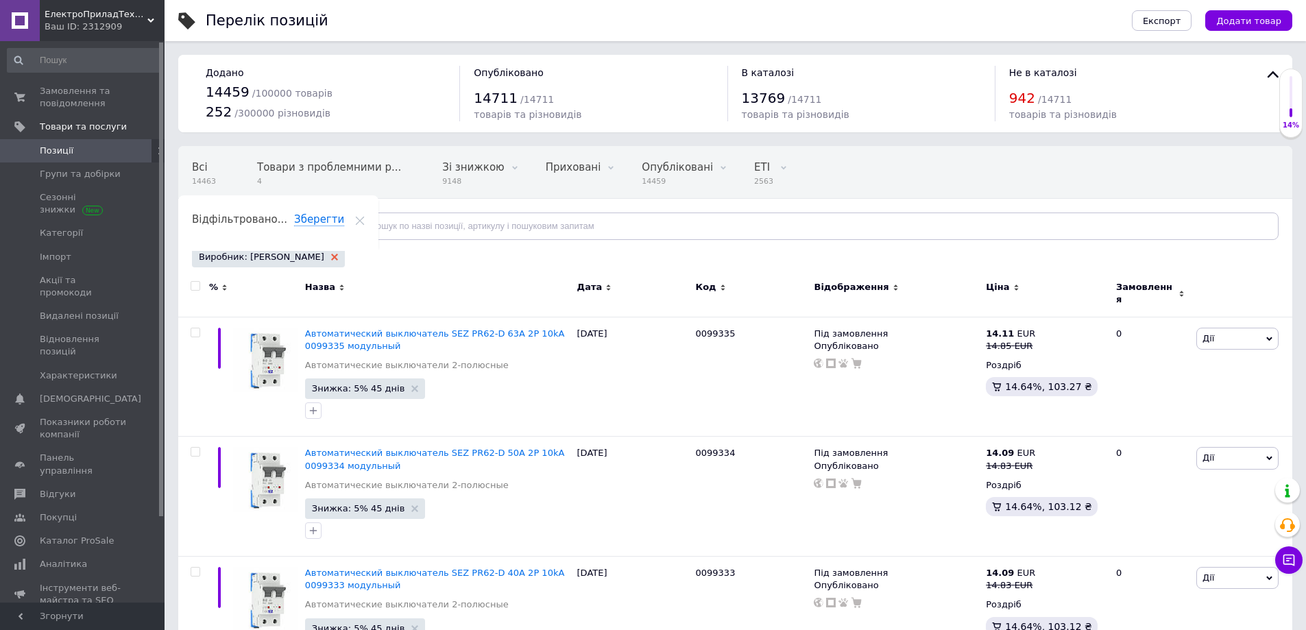
click at [309, 256] on div "Виробник: [PERSON_NAME]" at bounding box center [268, 257] width 153 height 21
click at [331, 256] on icon at bounding box center [334, 257] width 7 height 7
